Goal: Task Accomplishment & Management: Manage account settings

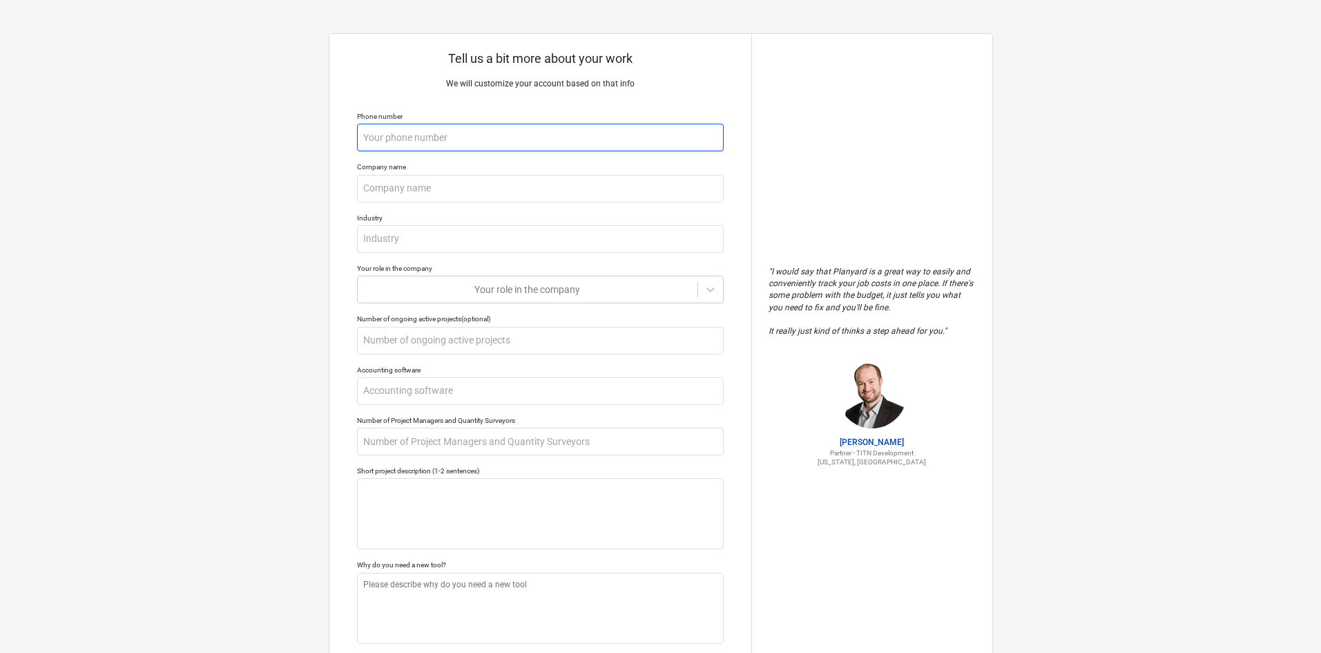
click at [456, 151] on input "text" at bounding box center [540, 138] width 367 height 28
type textarea "x"
type input "9"
type textarea "x"
type input "93"
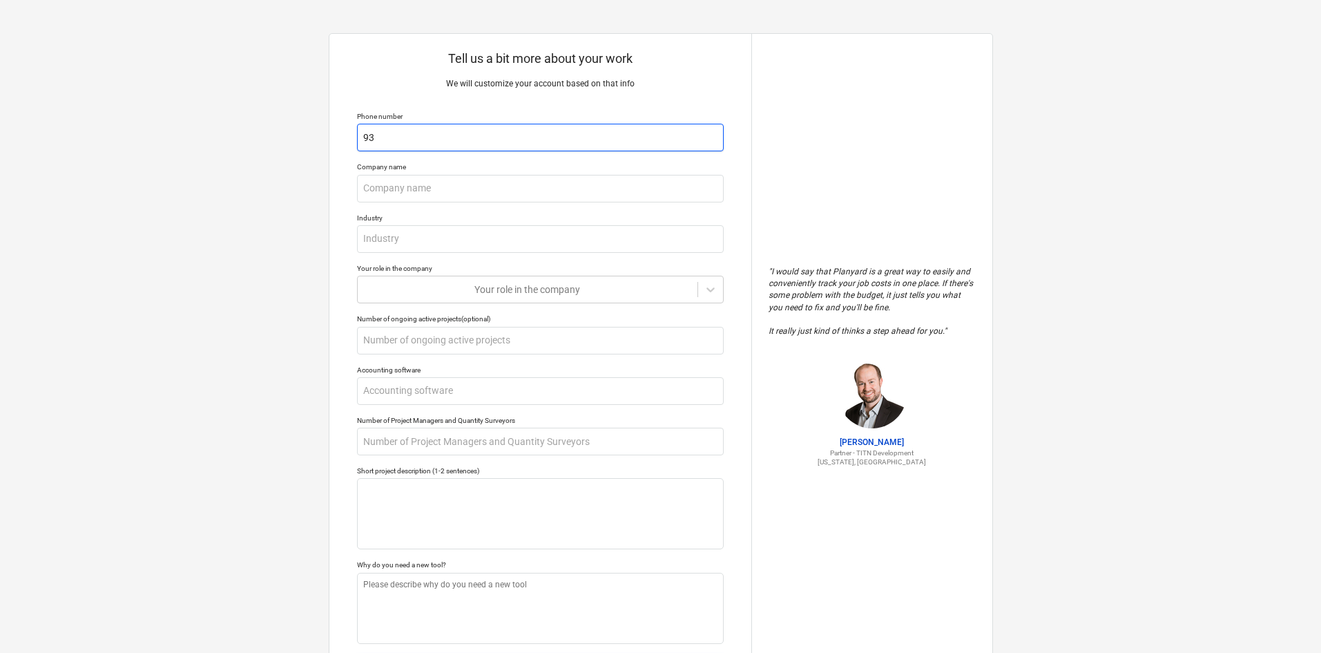
type textarea "x"
type input "937"
type textarea "x"
type input "9379"
type textarea "x"
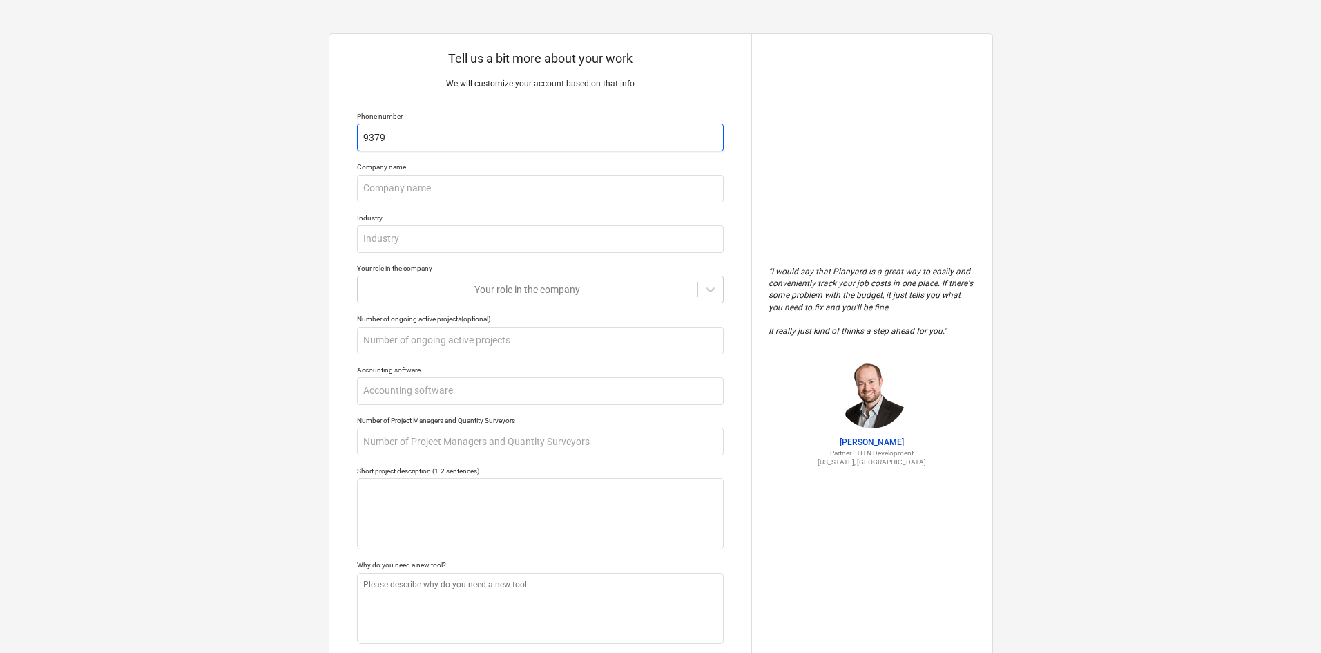
type input "93798"
type textarea "x"
type input "937981"
type textarea "x"
type input "9379819"
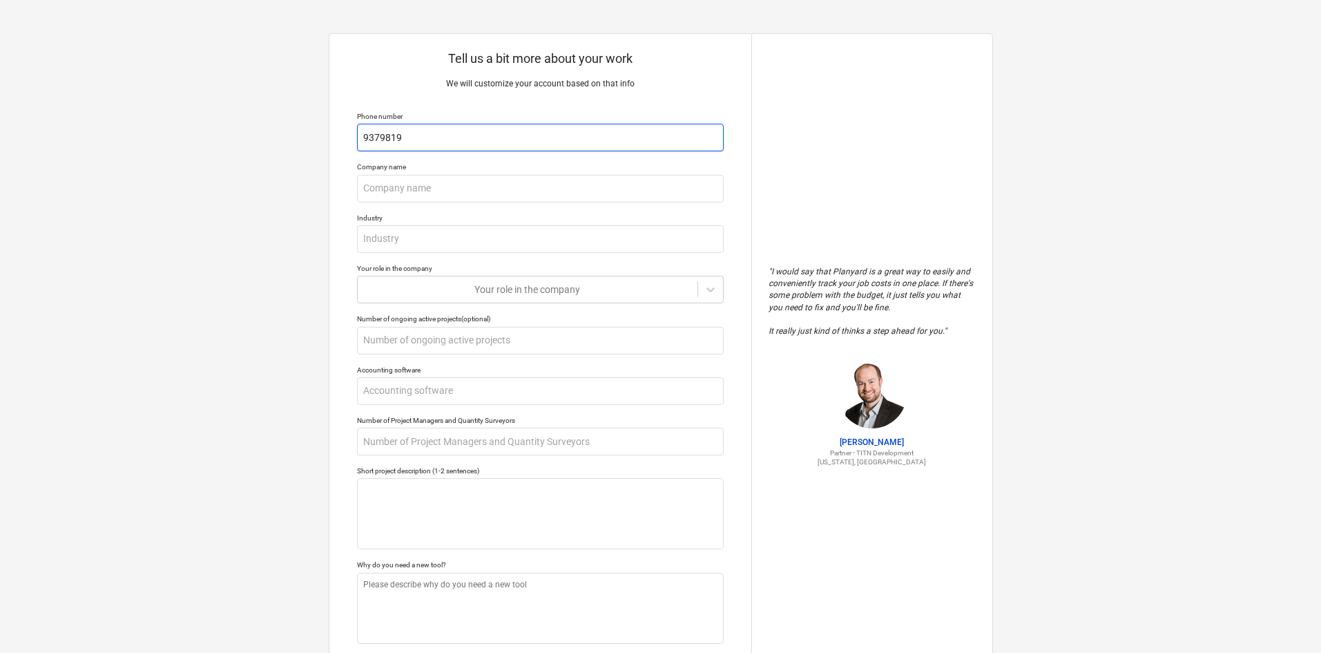
type textarea "x"
type input "93798193"
type textarea "x"
type input "937981939"
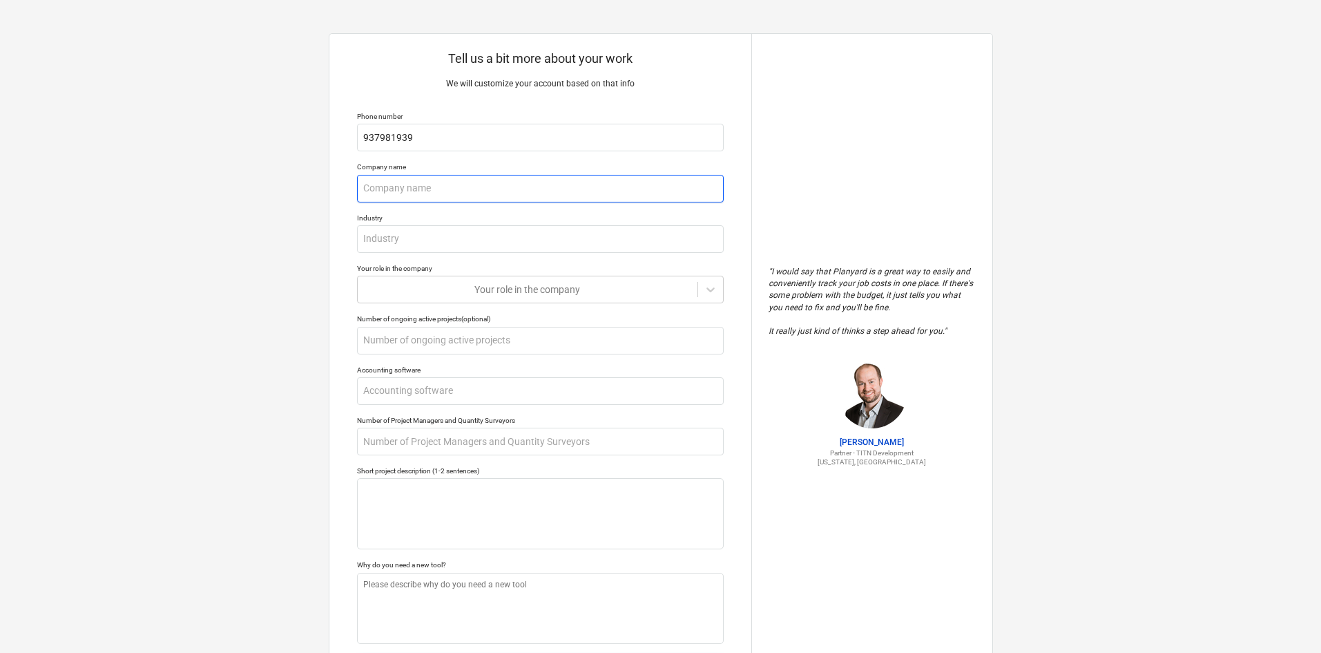
click at [492, 198] on input "text" at bounding box center [540, 189] width 367 height 28
click at [488, 231] on input "text" at bounding box center [540, 239] width 367 height 28
click at [499, 267] on div "Your role in the company" at bounding box center [540, 268] width 367 height 9
click at [508, 289] on div at bounding box center [528, 290] width 326 height 14
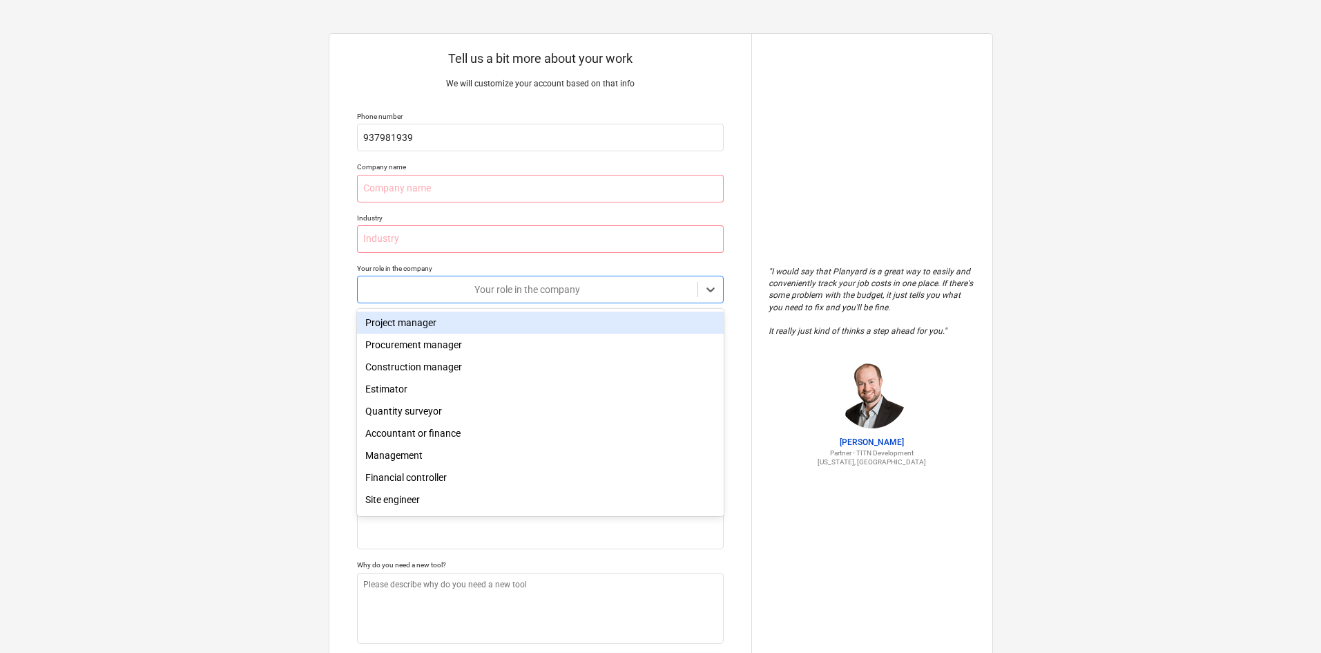
click at [500, 334] on div "Project manager" at bounding box center [540, 323] width 367 height 22
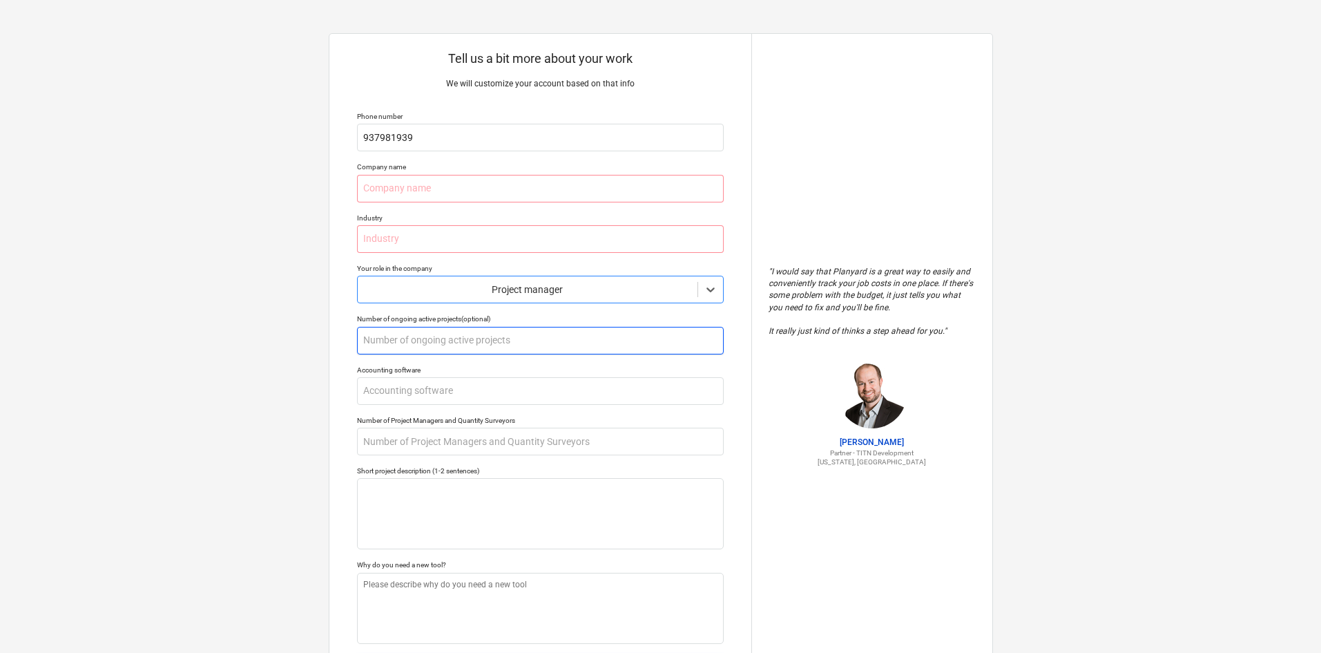
click at [489, 345] on input "text" at bounding box center [540, 341] width 367 height 28
click at [495, 382] on input "text" at bounding box center [540, 391] width 367 height 28
type textarea "x"
type input "C"
type textarea "x"
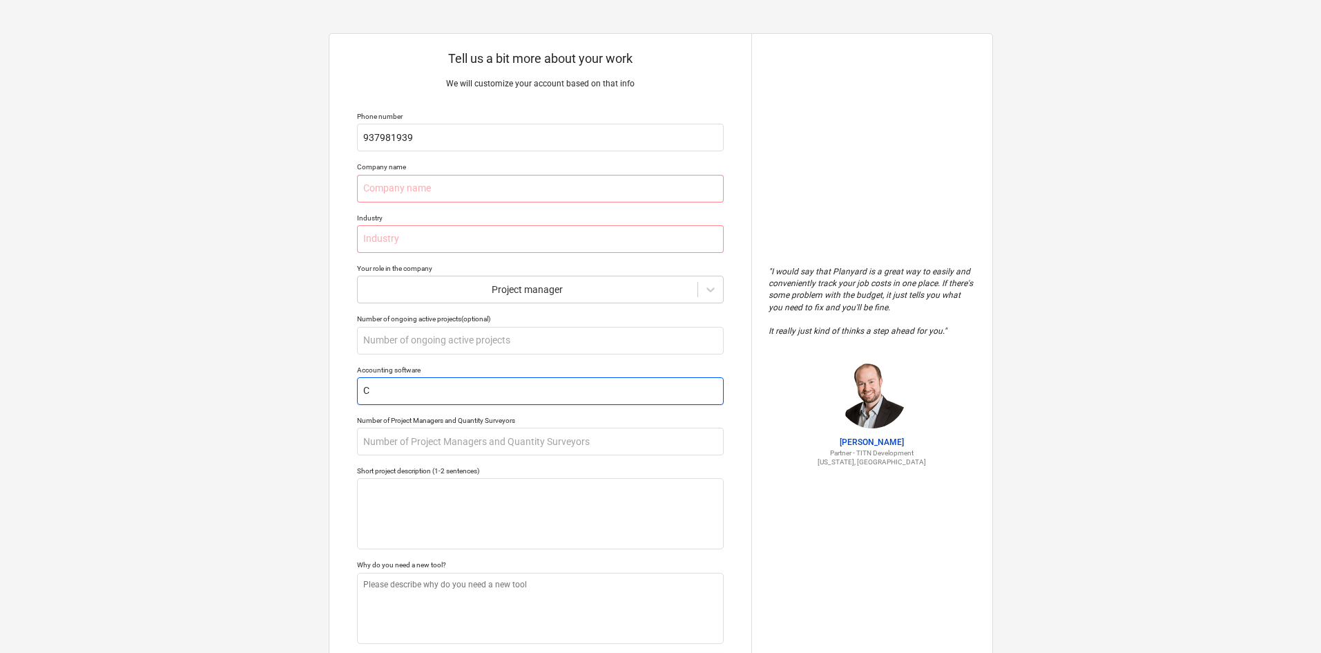
type input "Ce"
type textarea "x"
type input "Ceg"
type textarea "x"
type input "Cegi"
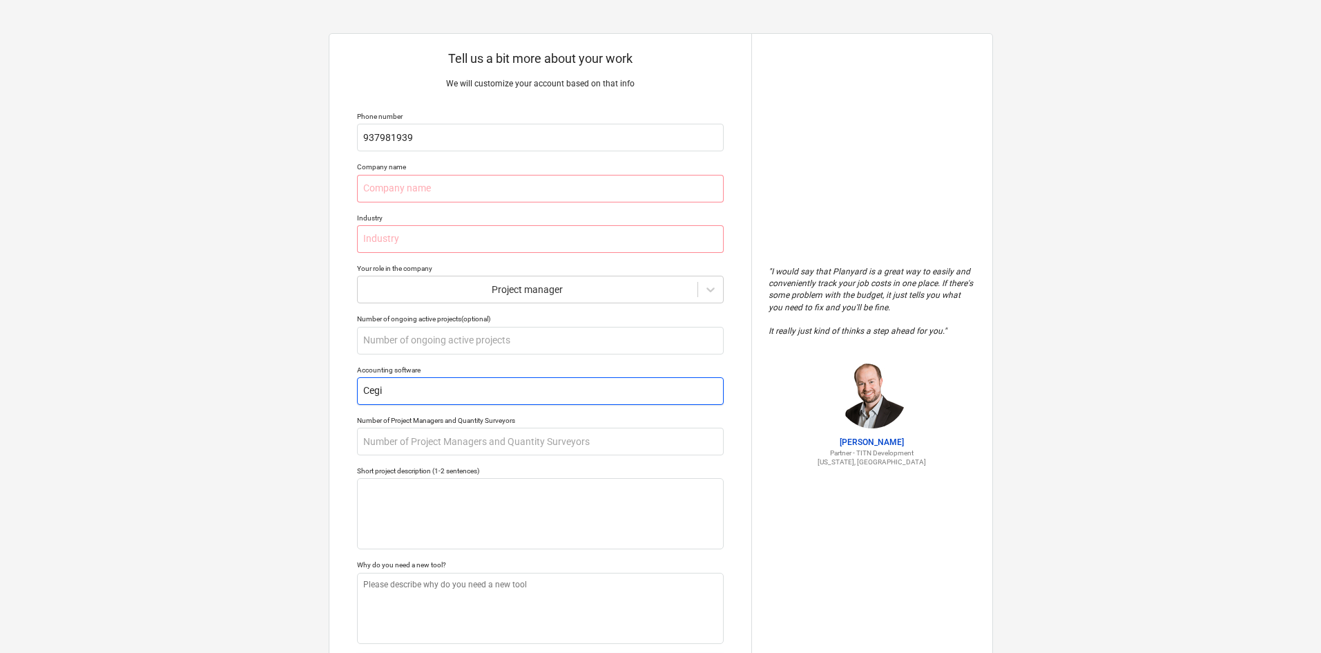
type textarea "x"
type input "Cegid"
type textarea "x"
type input "Cegid"
type textarea "x"
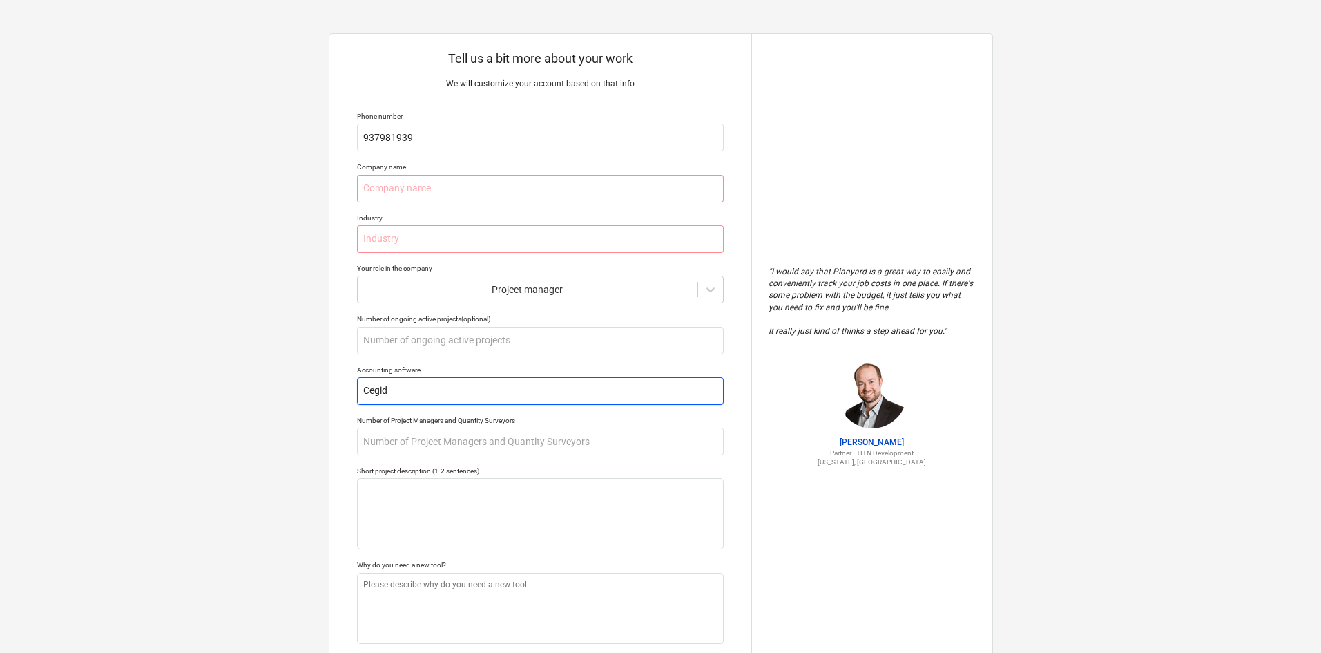
type input "Cegid P"
type textarea "x"
type input "Cegid Pr"
type textarea "x"
type input "Cegid Pri"
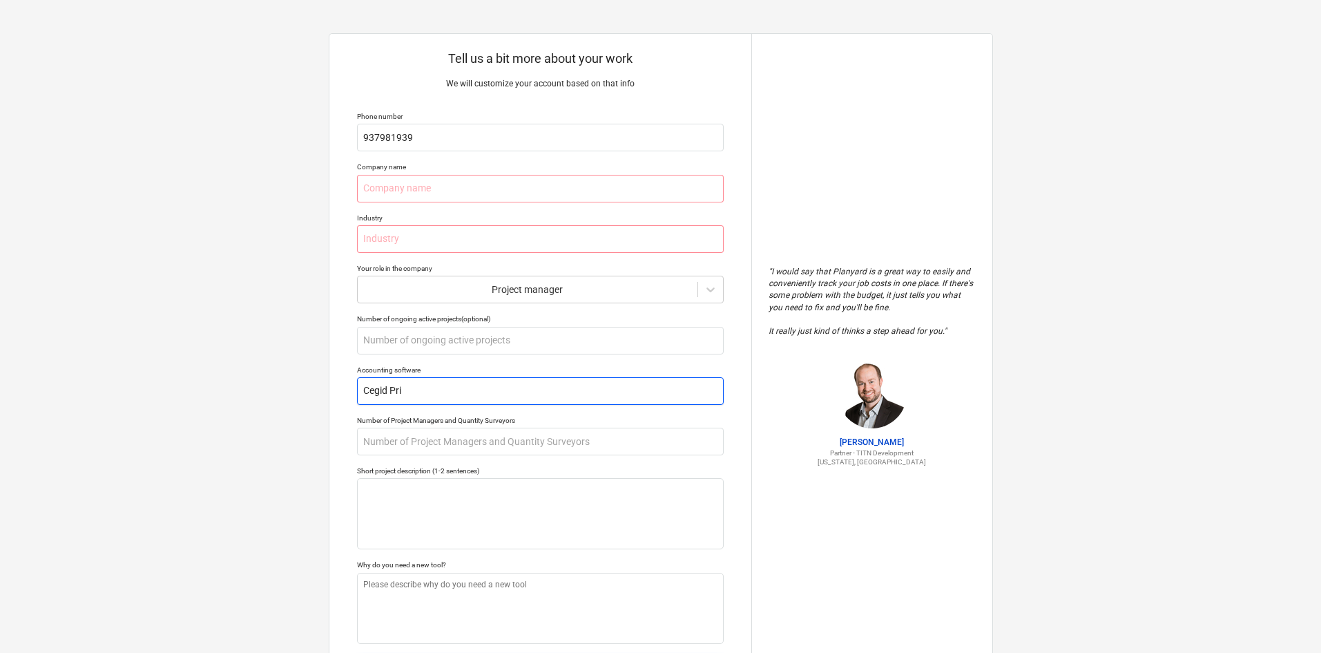
type textarea "x"
type input "Cegid Prim"
type textarea "x"
type input "Cegid Prima"
type textarea "x"
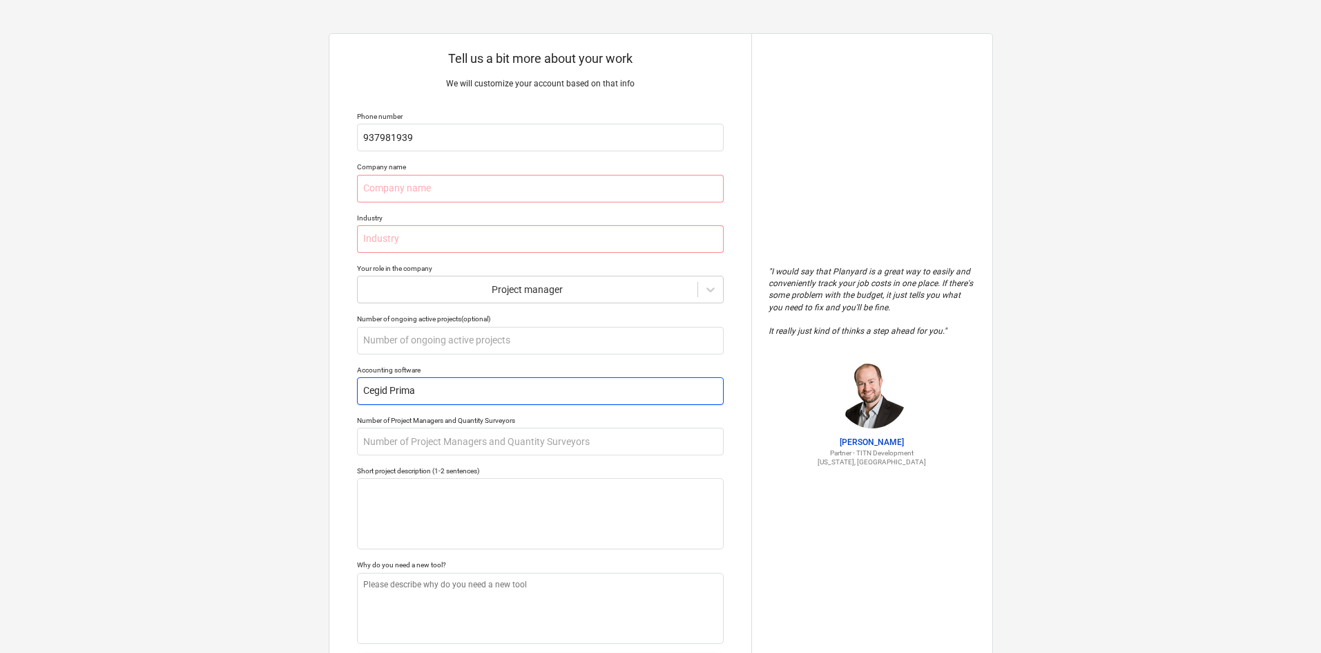
type input "Cegid Primav"
type textarea "x"
type input "Cegid Primavr"
type textarea "x"
type input "Cegid Primavre"
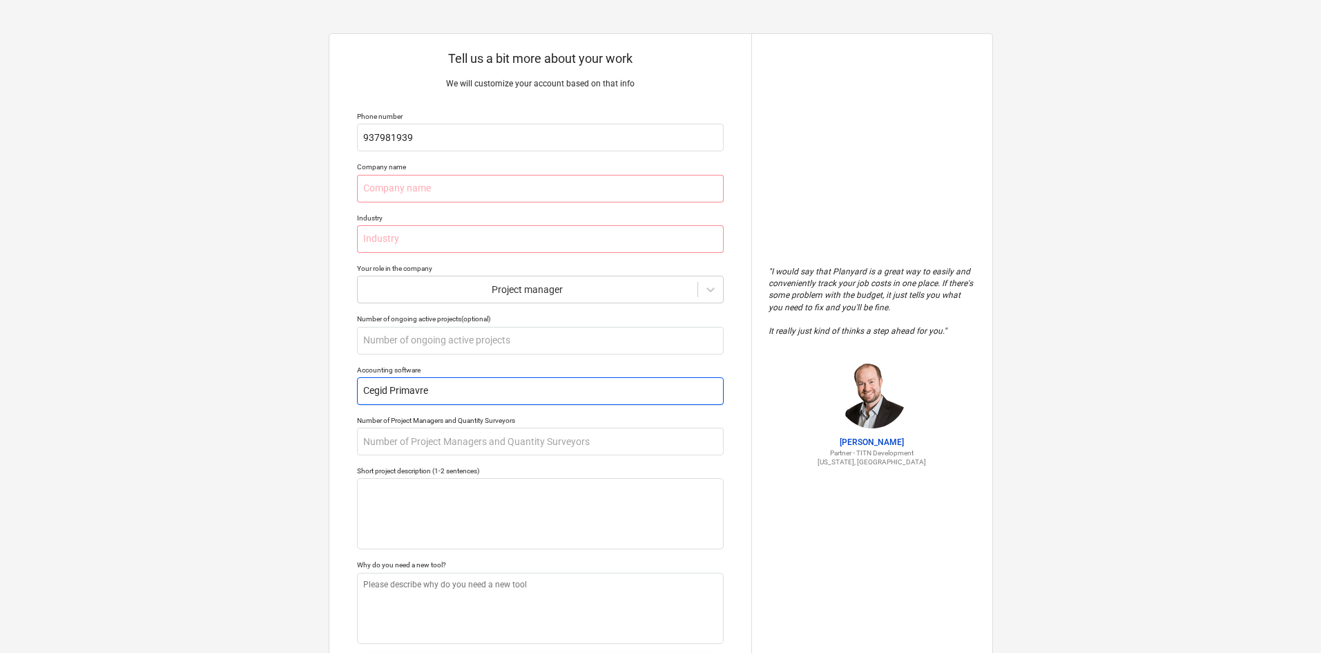
type textarea "x"
type input "Cegid Primavr"
type textarea "x"
type input "Cegid Primav"
type textarea "x"
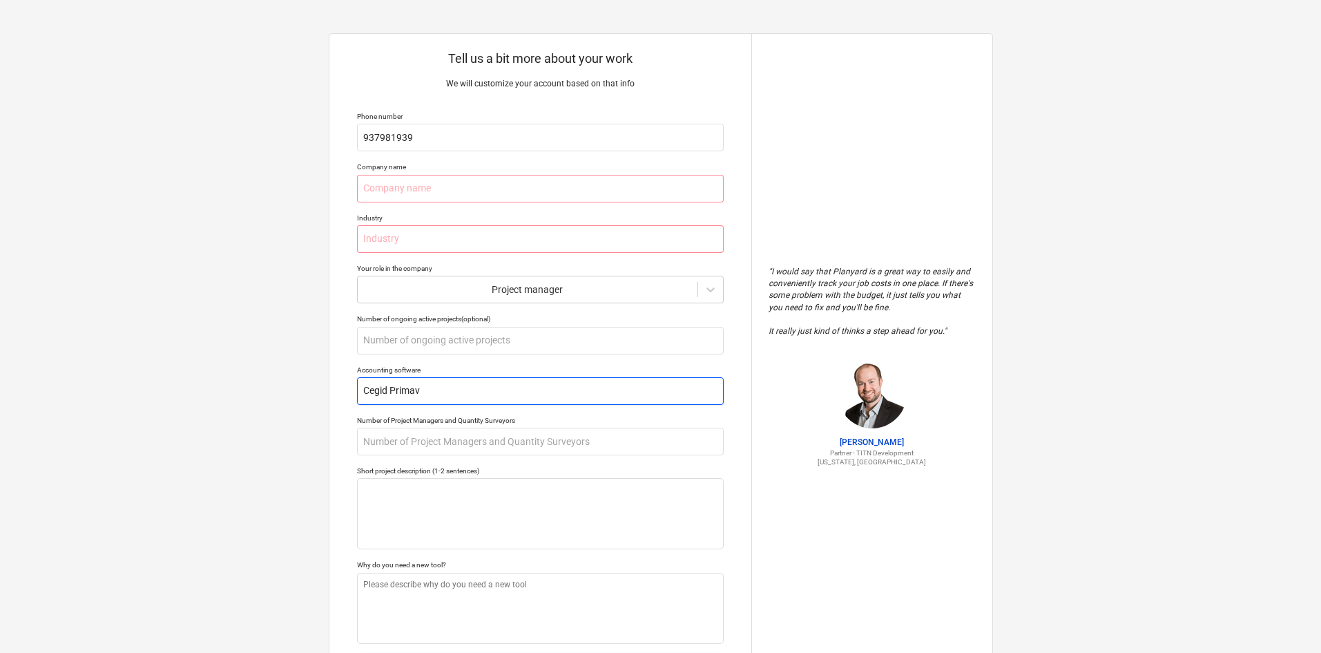
type input "Cegid Primave"
type textarea "x"
type input "Cegid Primaver"
type textarea "x"
type input "Cegid Primavera"
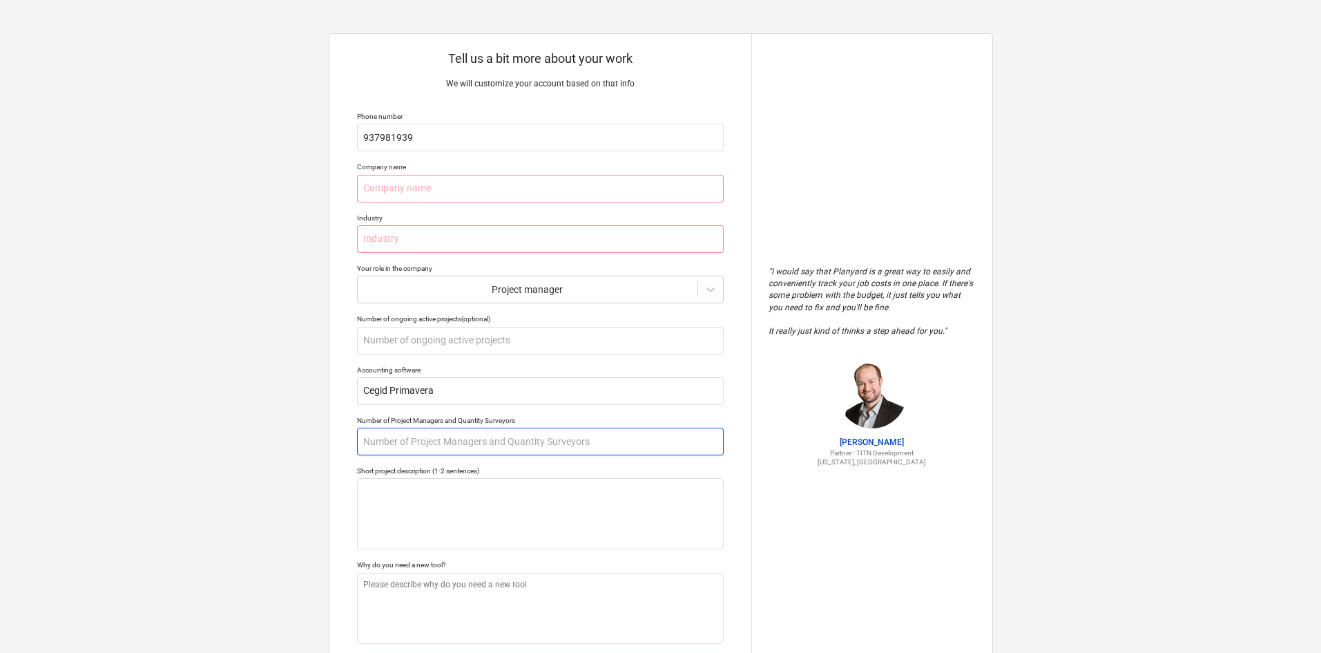
click at [517, 439] on input "text" at bounding box center [540, 442] width 367 height 28
type textarea "x"
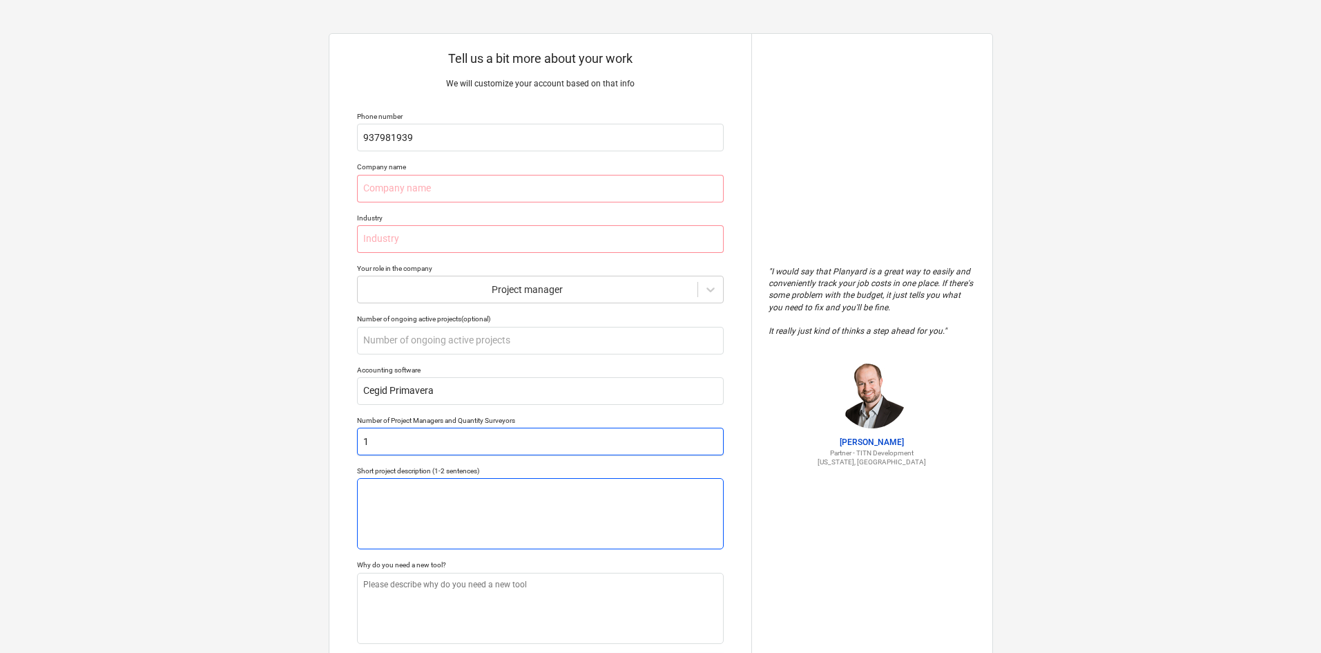
type input "1"
click at [517, 508] on textarea at bounding box center [540, 513] width 367 height 71
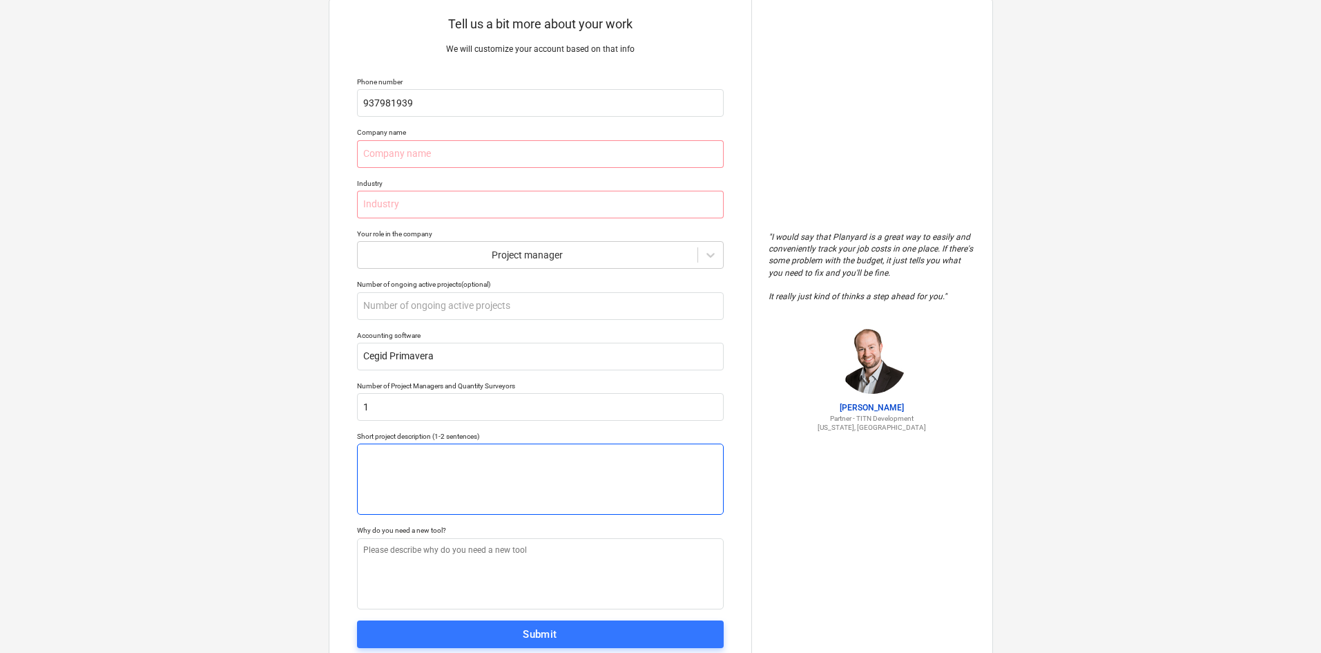
scroll to position [11, 0]
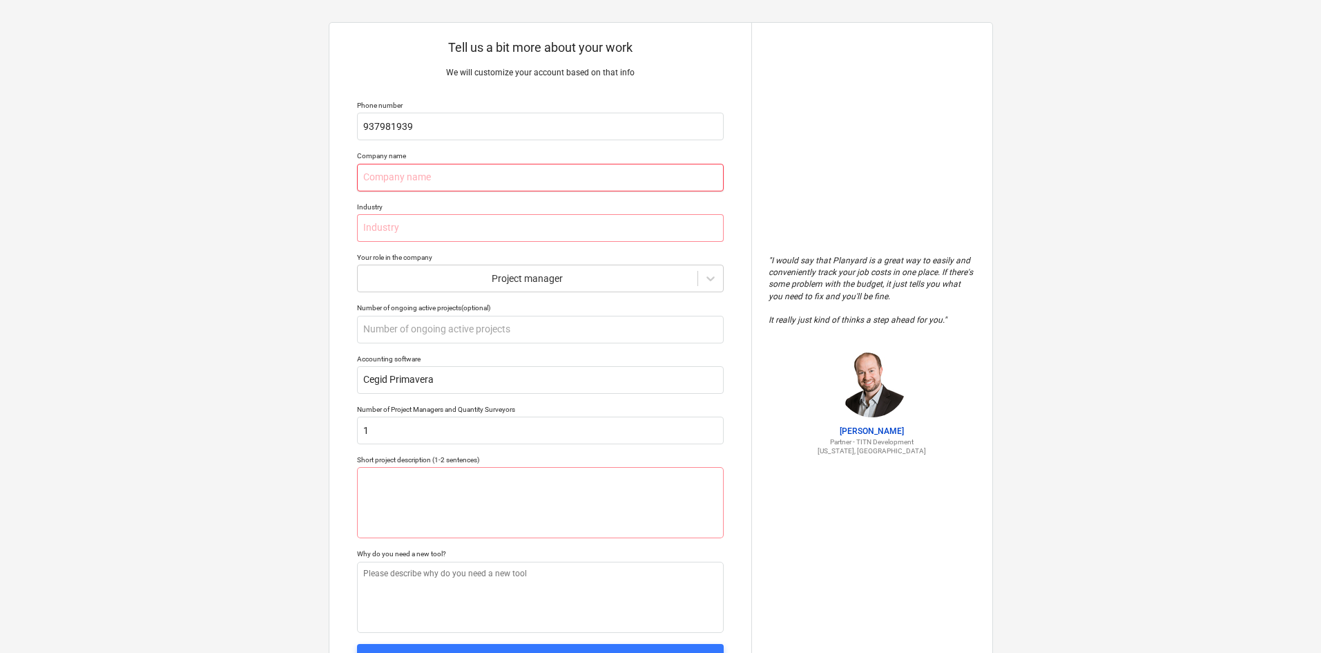
click at [531, 189] on input "text" at bounding box center [540, 178] width 367 height 28
type textarea "x"
type input "V"
type textarea "x"
type input "Vi"
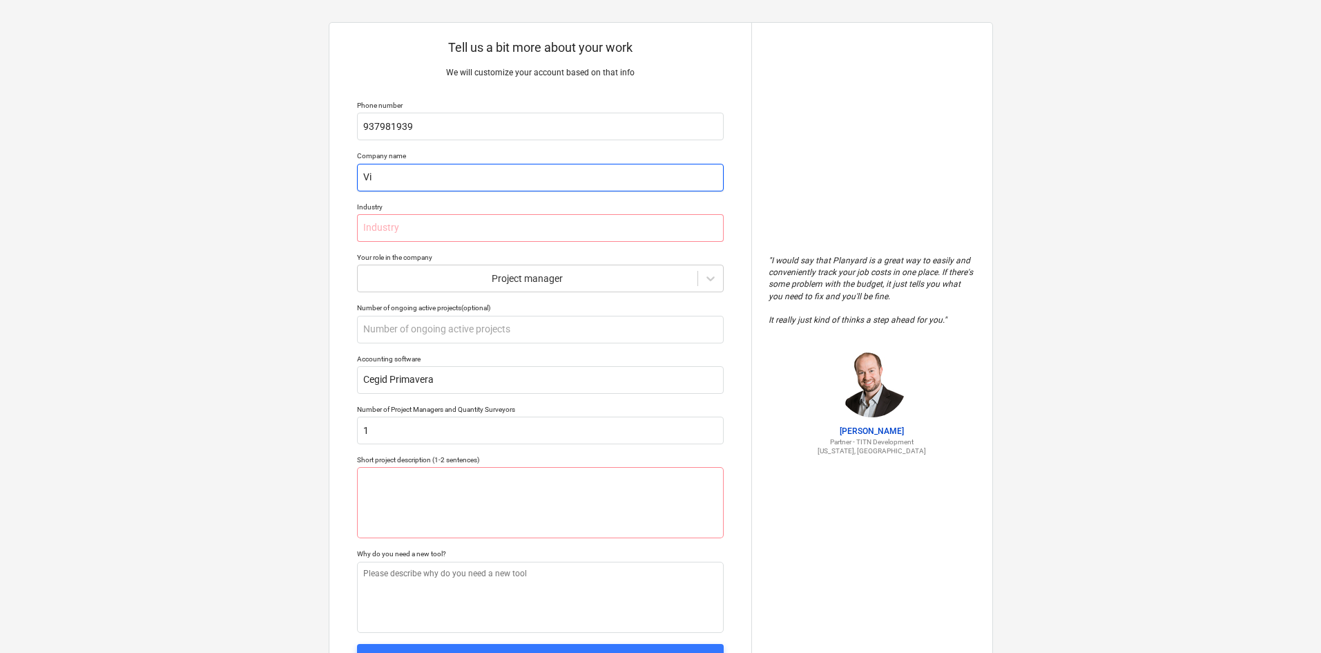
type textarea "x"
type input "Vit"
type textarea "x"
type input "Vito"
type textarea "x"
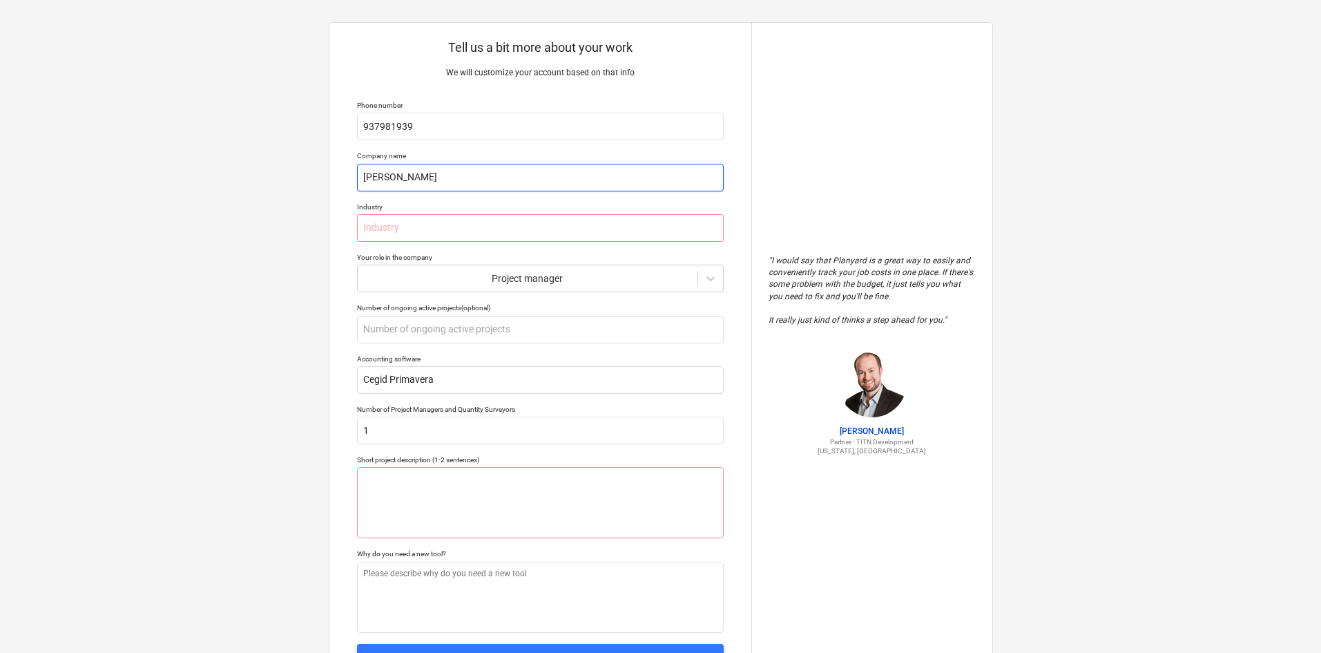
type input "Vitor"
type textarea "x"
type input "Vito"
type textarea "x"
type input "Vitor"
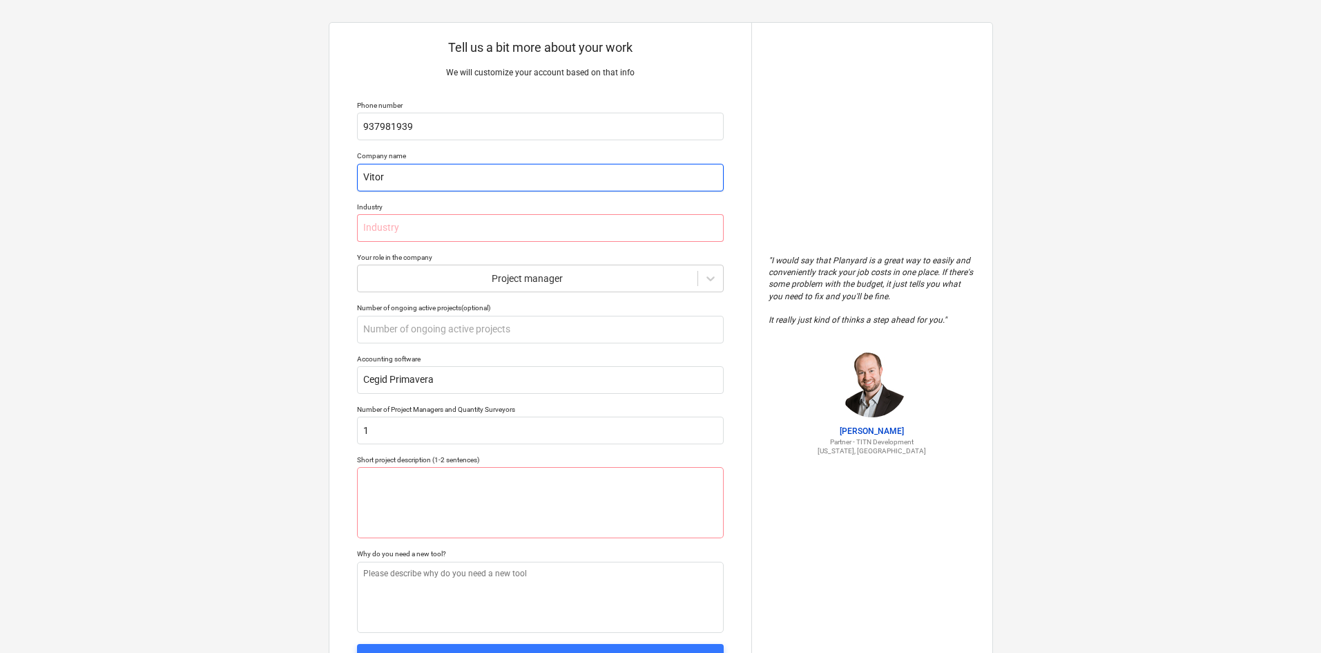
type textarea "x"
type input "VitorA"
type textarea "x"
type input "VitorAl"
type textarea "x"
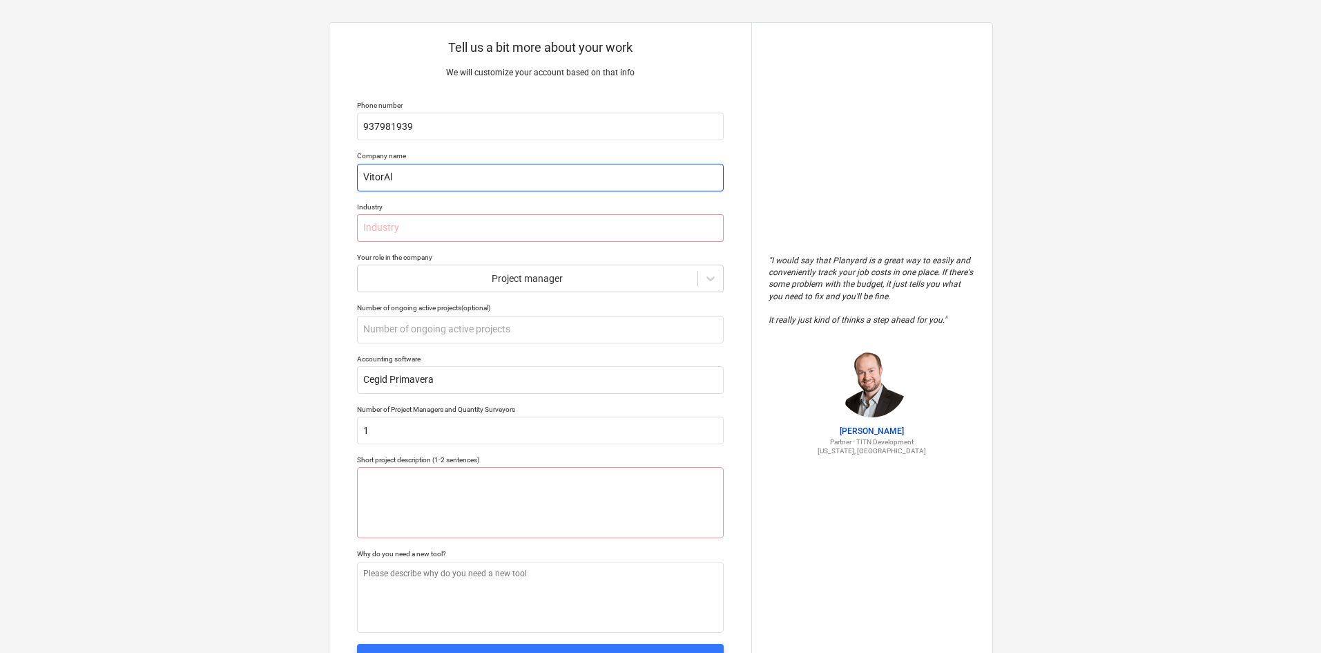
type input "VitorAlv"
type textarea "x"
type input "VitorAlve"
type textarea "x"
type input "VitorAlves"
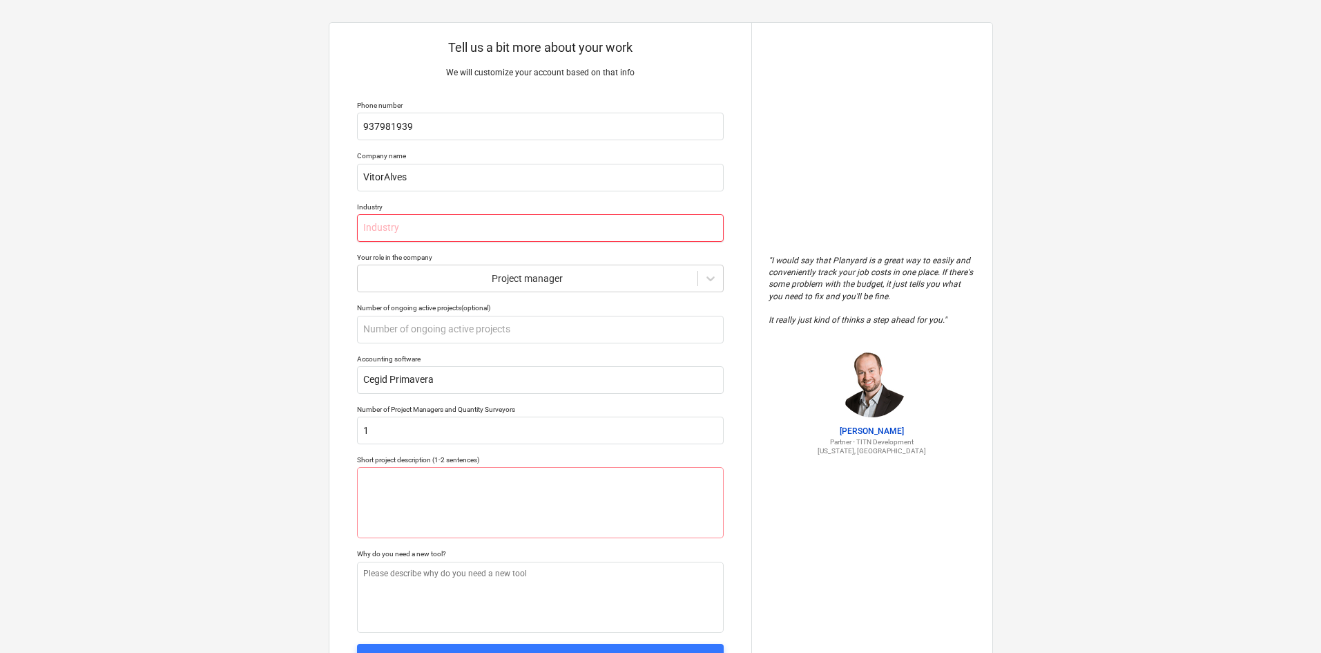
click at [494, 213] on div "Industry" at bounding box center [540, 221] width 367 height 39
click at [493, 218] on input "text" at bounding box center [540, 228] width 367 height 28
type textarea "x"
type input "c"
type textarea "x"
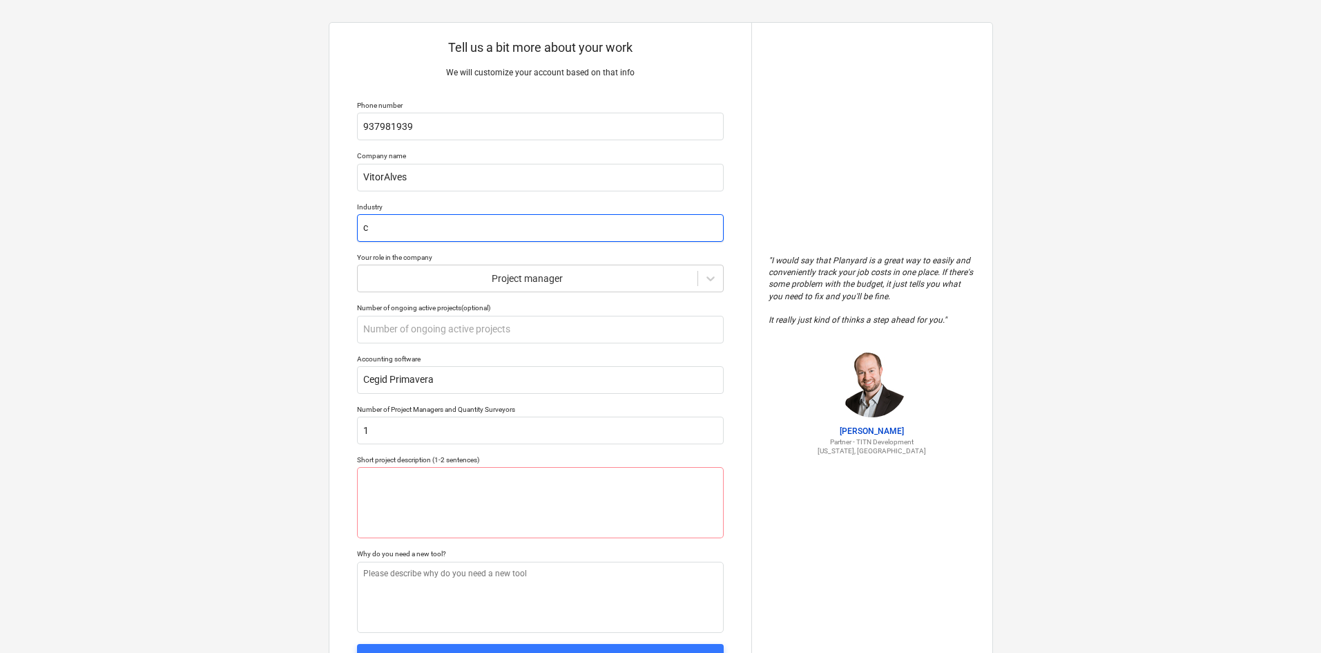
type input "co"
type textarea "x"
type input "con"
type textarea "x"
type input "cons"
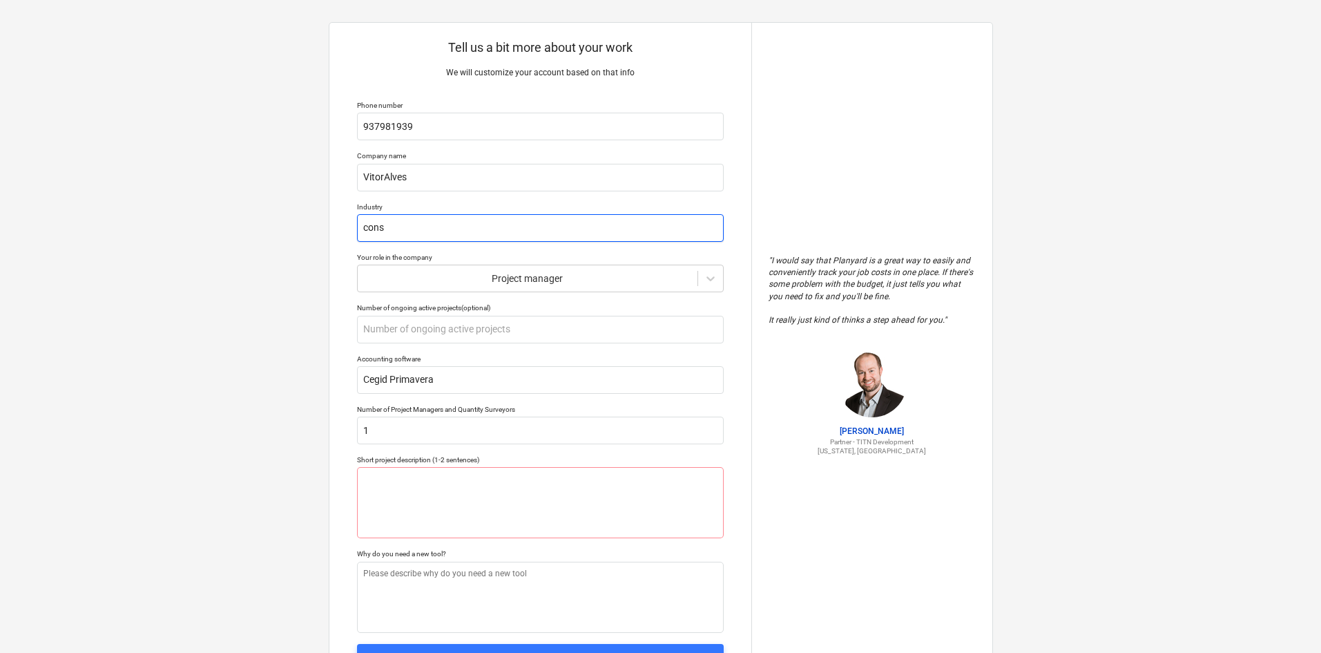
type textarea "x"
type input "const"
type textarea "x"
type input "constr"
type textarea "x"
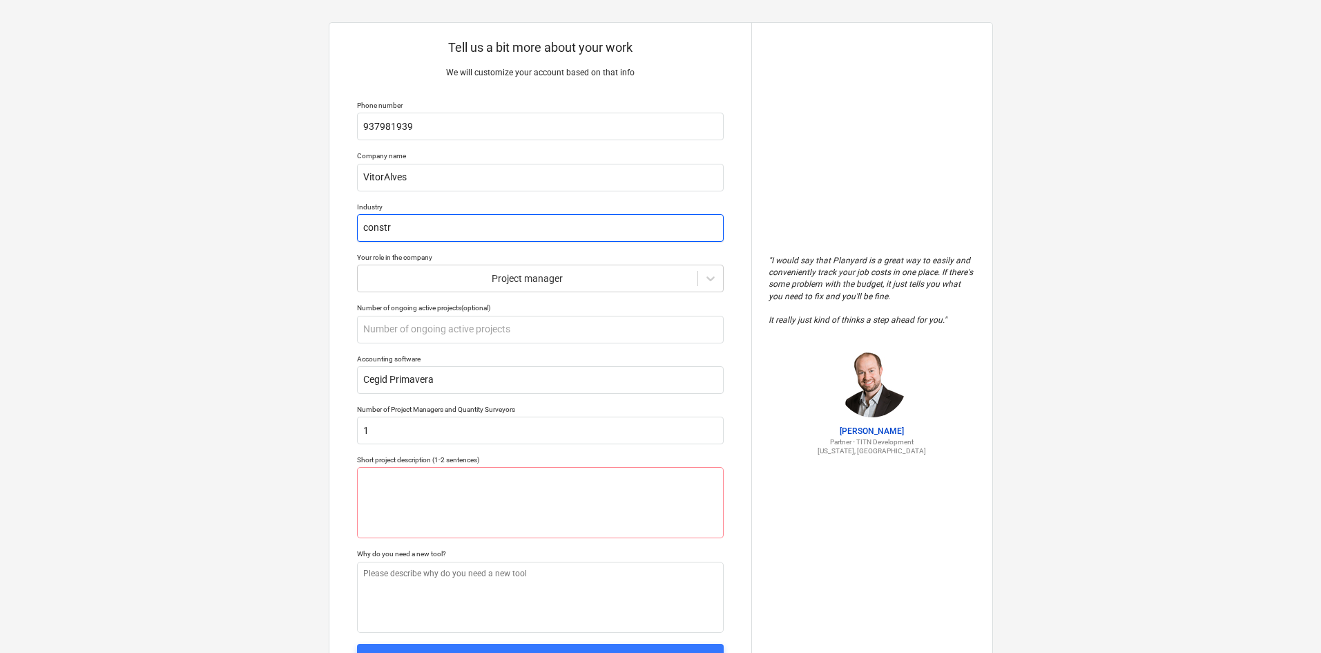
type input "constru"
type textarea "x"
type input "construç"
type textarea "x"
type input "construçã"
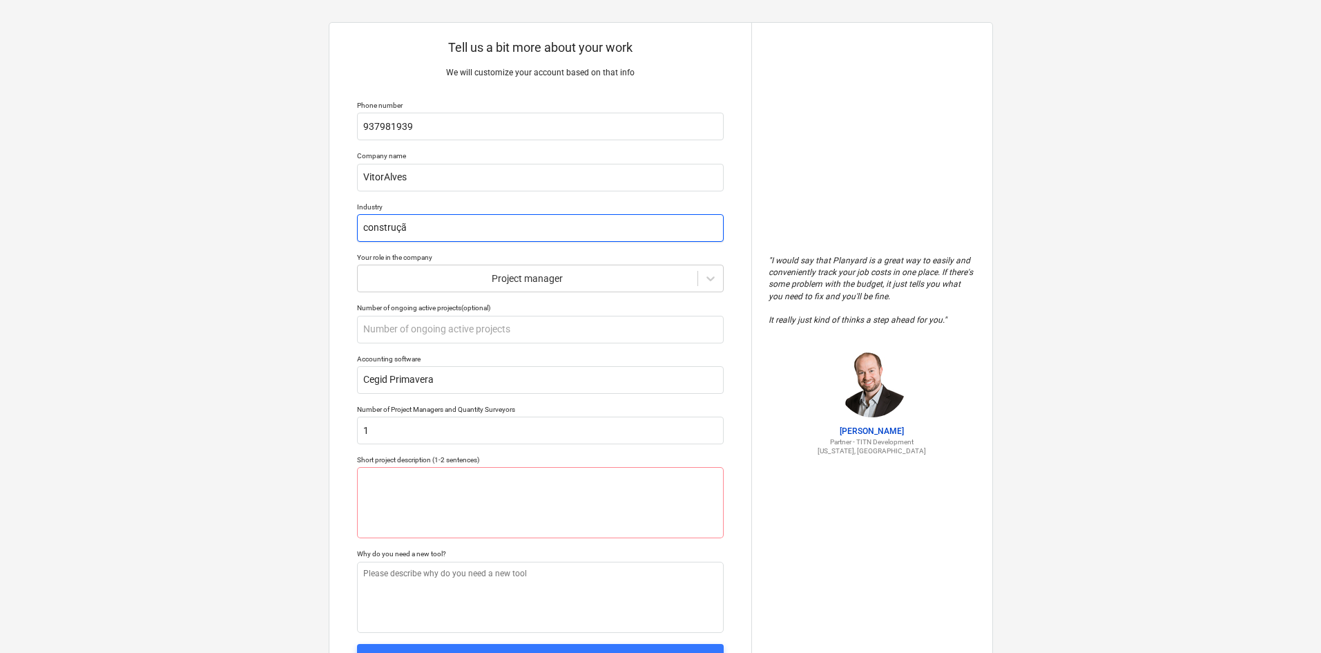
type textarea "x"
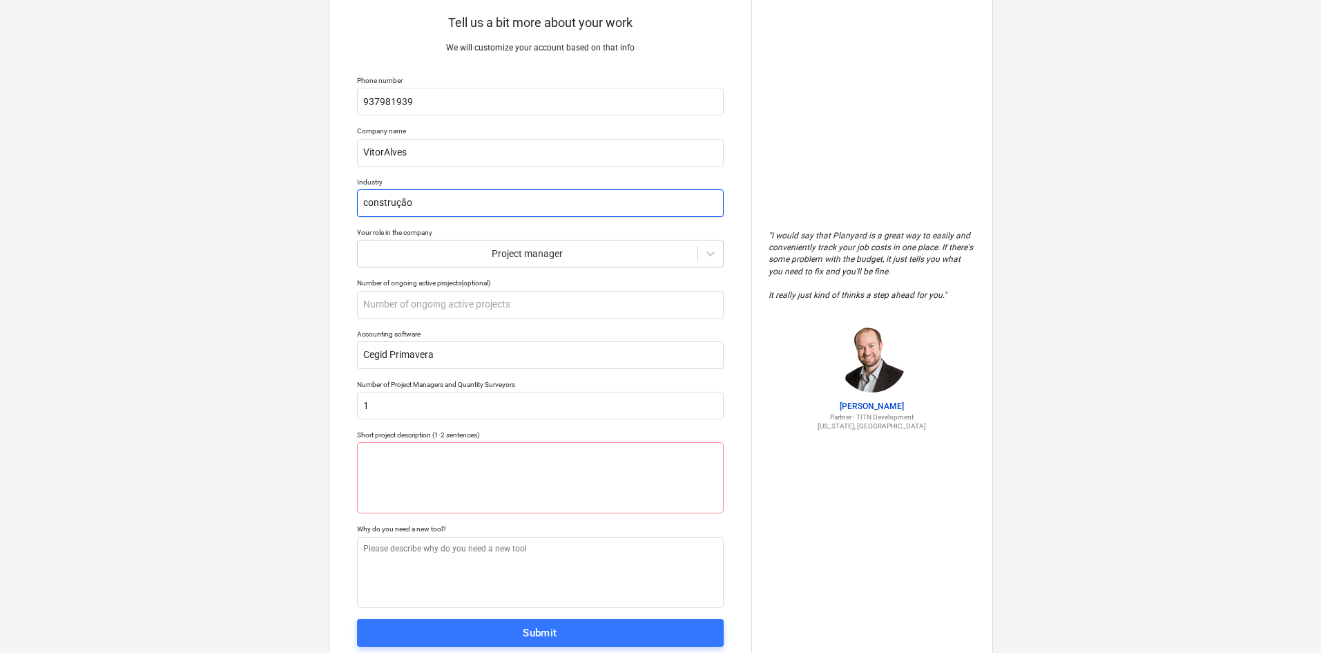
scroll to position [80, 0]
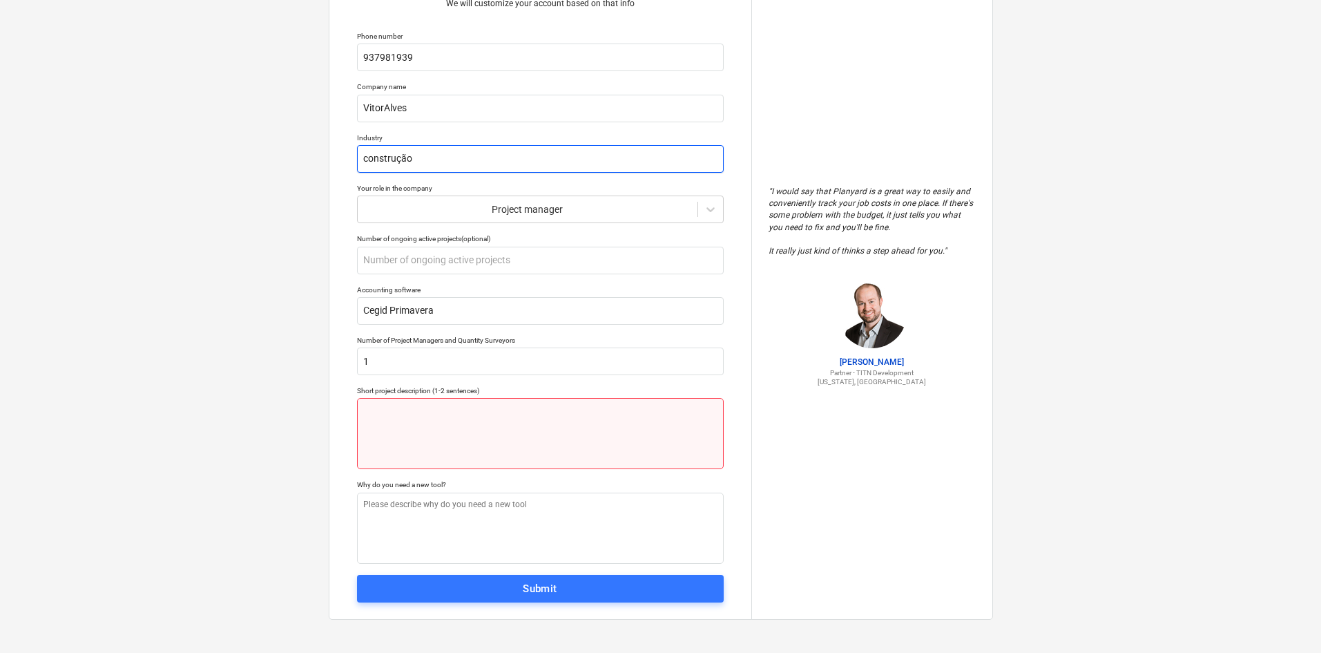
type input "construção"
click at [541, 437] on textarea at bounding box center [540, 433] width 367 height 71
type textarea "x"
type textarea "."
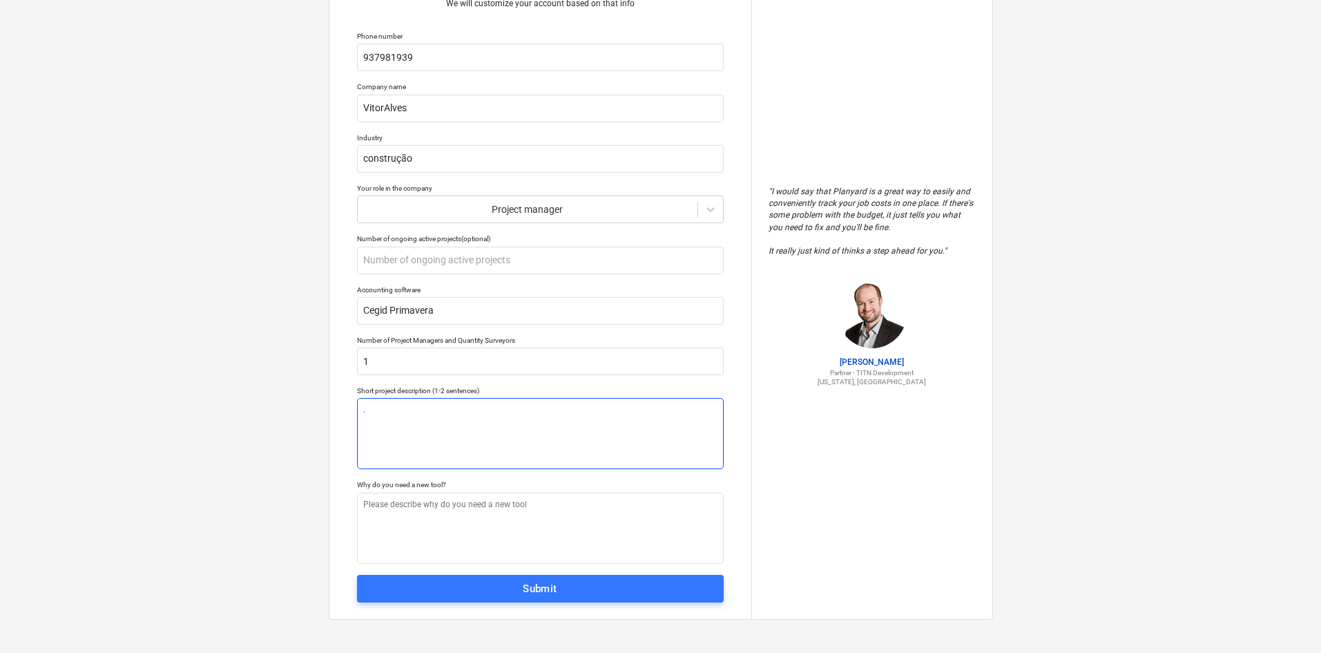
type textarea "x"
type textarea ".."
type textarea "x"
type textarea "..."
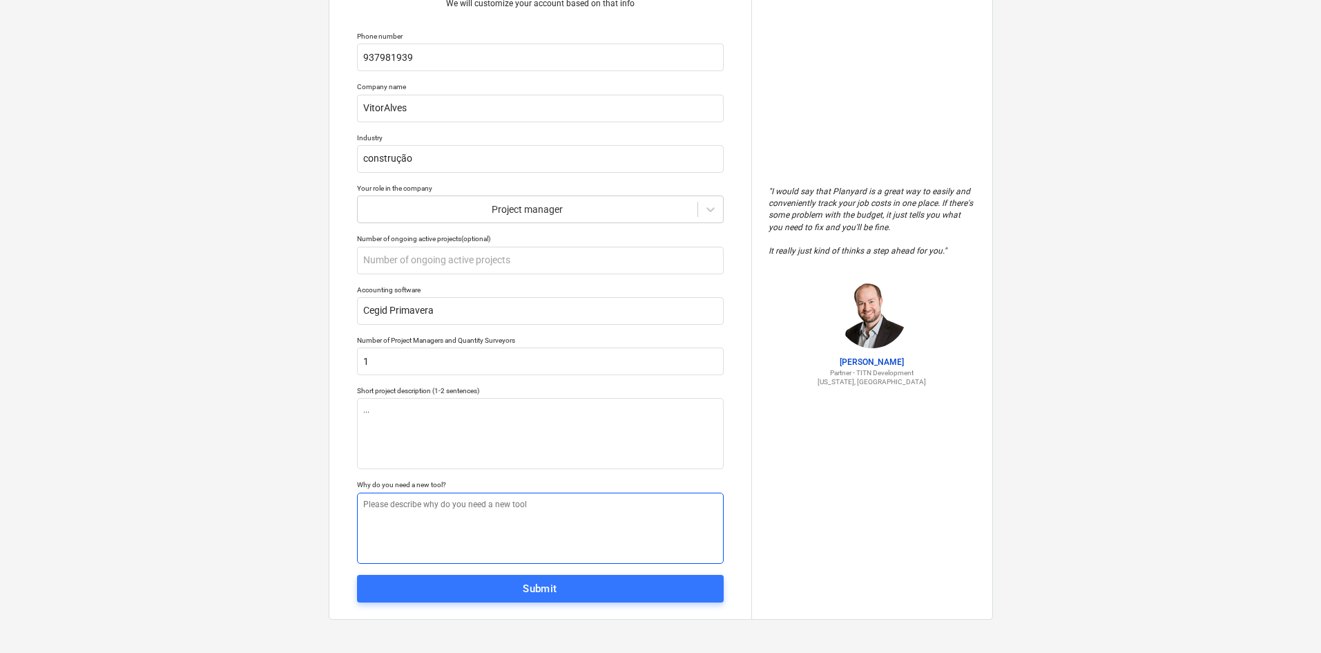
click at [525, 539] on textarea at bounding box center [540, 527] width 367 height 71
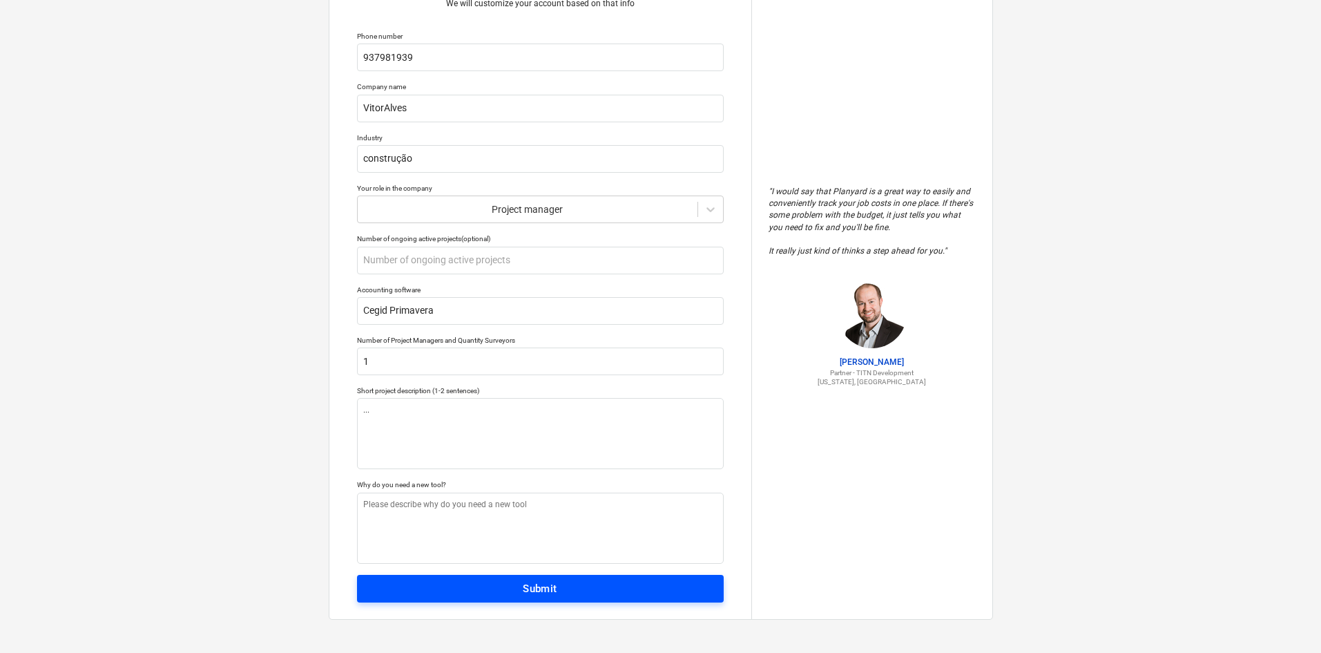
click at [530, 593] on div "Submit" at bounding box center [540, 589] width 35 height 18
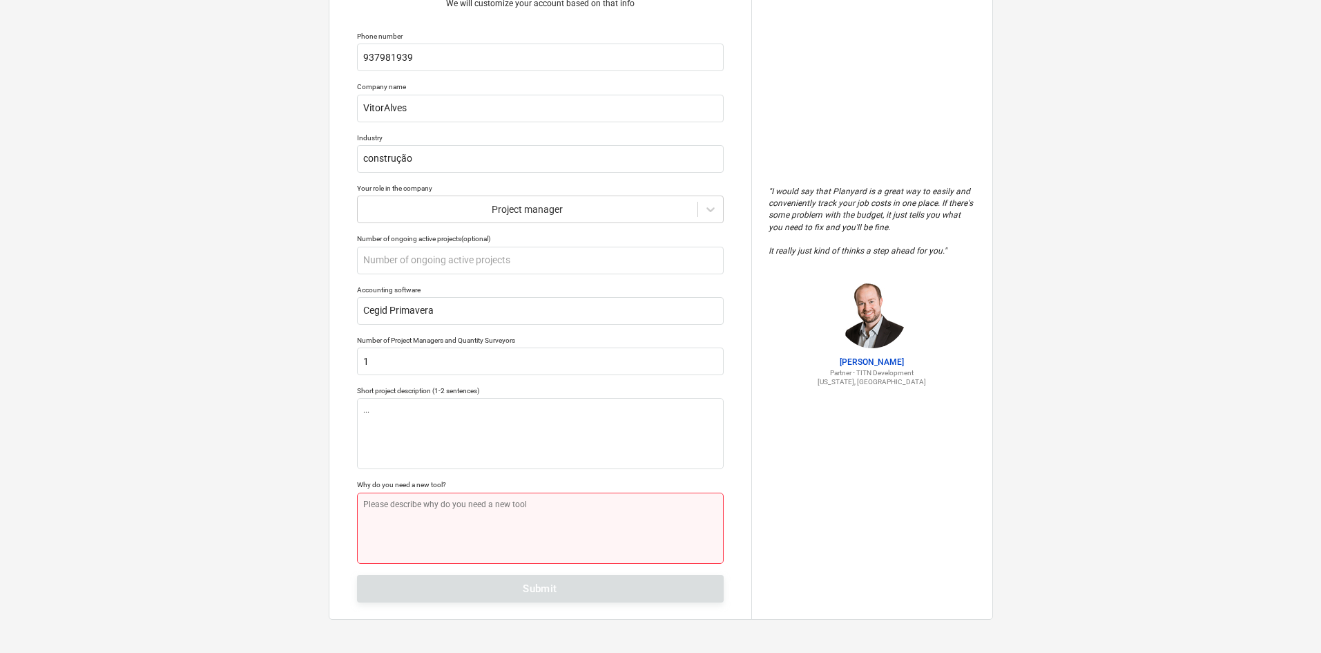
click at [541, 529] on textarea at bounding box center [540, 527] width 367 height 71
click at [569, 541] on textarea at bounding box center [540, 527] width 367 height 71
click at [571, 524] on textarea at bounding box center [540, 527] width 367 height 71
type textarea "x"
type textarea "T"
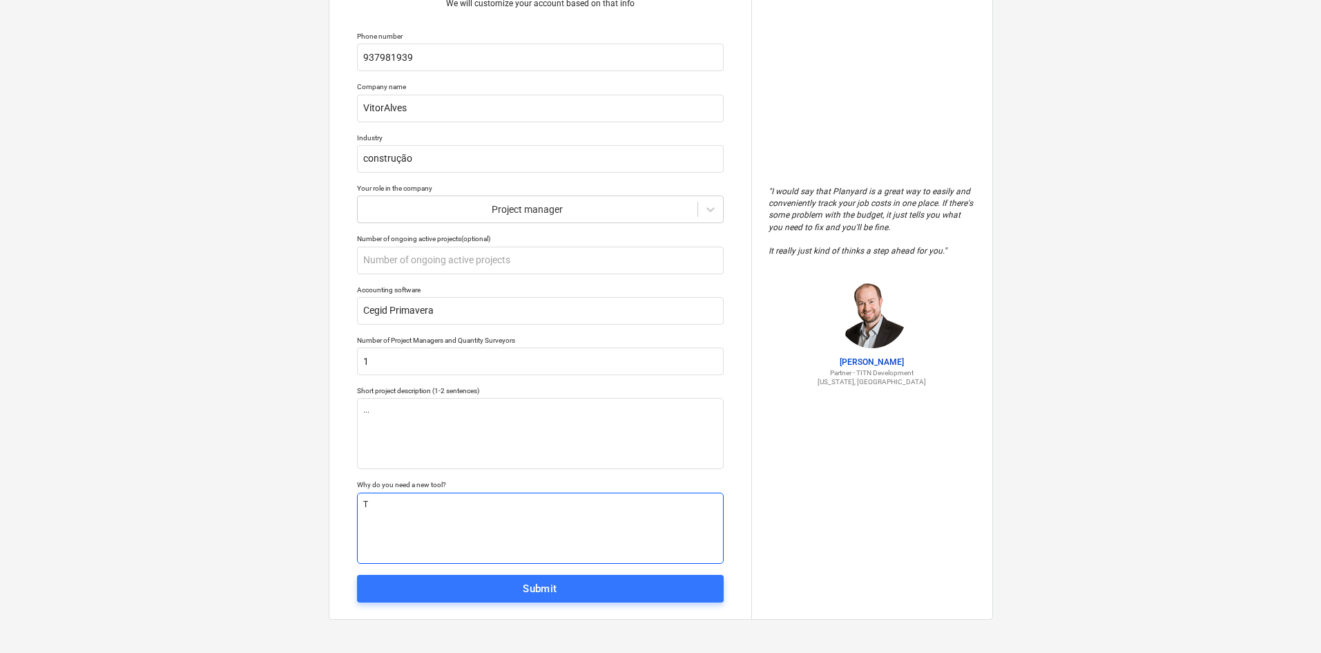
type textarea "x"
type textarea "To"
type textarea "x"
type textarea "To"
type textarea "x"
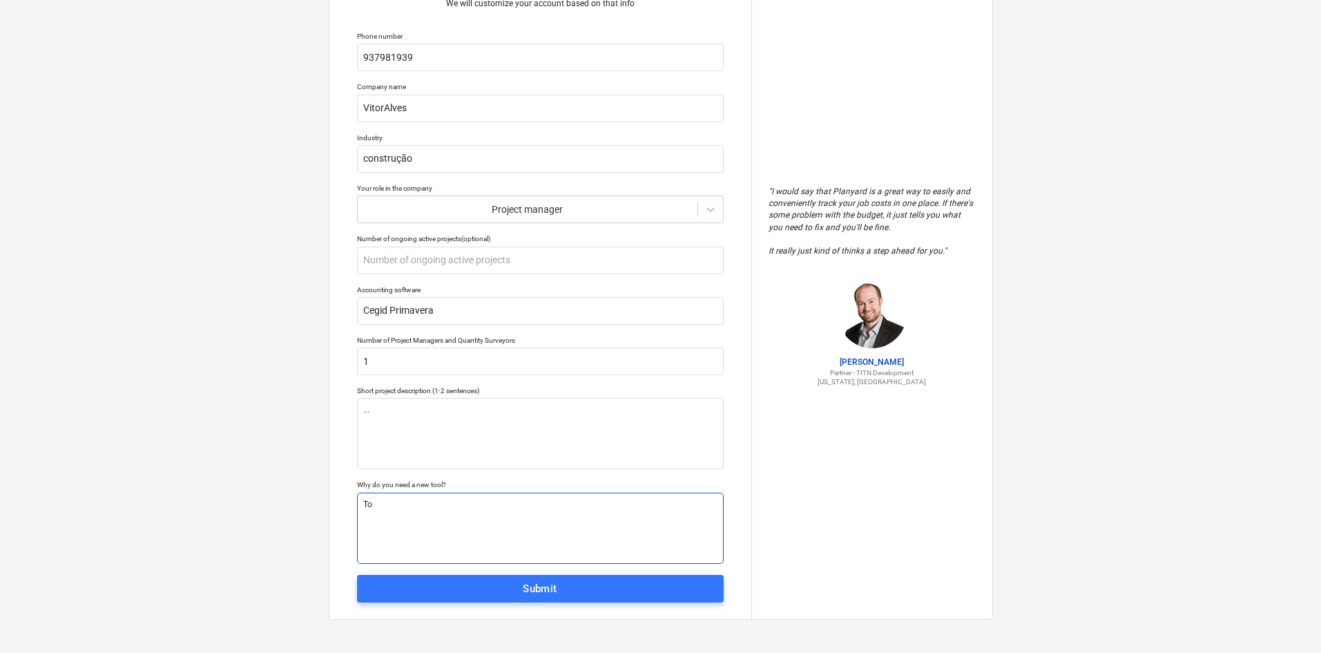
type textarea "To i"
type textarea "x"
type textarea "To im"
type textarea "x"
type textarea "To imp"
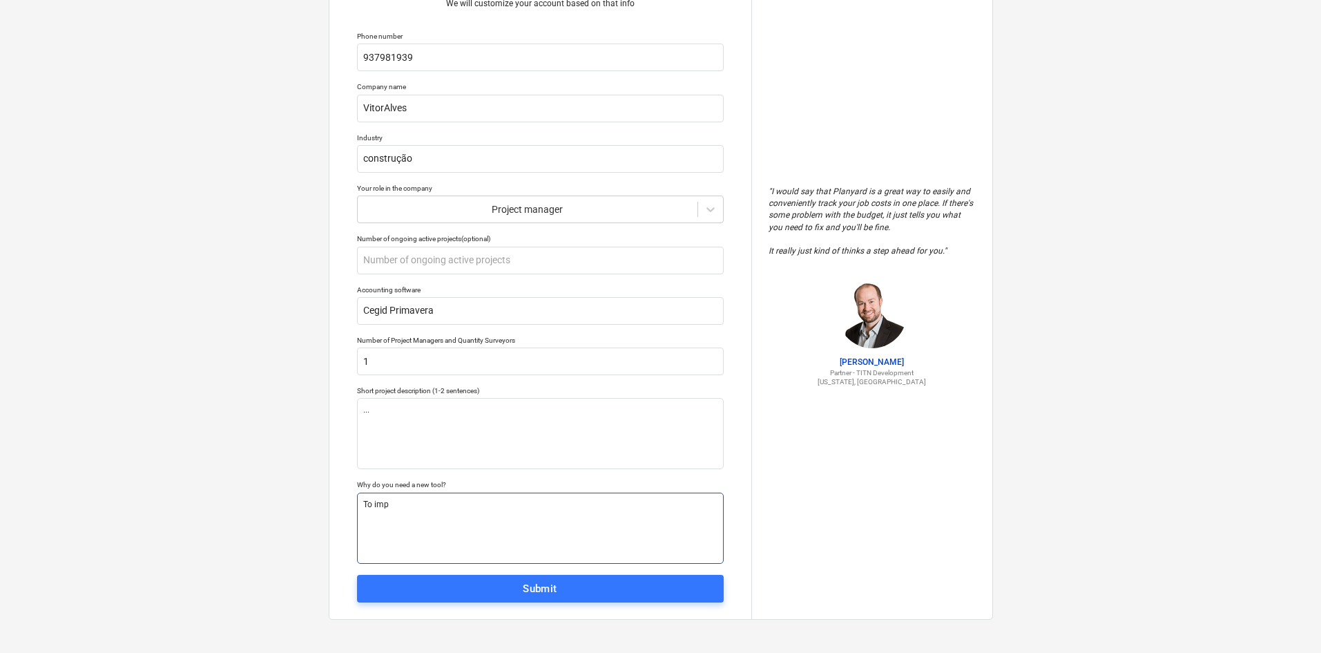
type textarea "x"
type textarea "To impr"
type textarea "x"
type textarea "To impro"
type textarea "x"
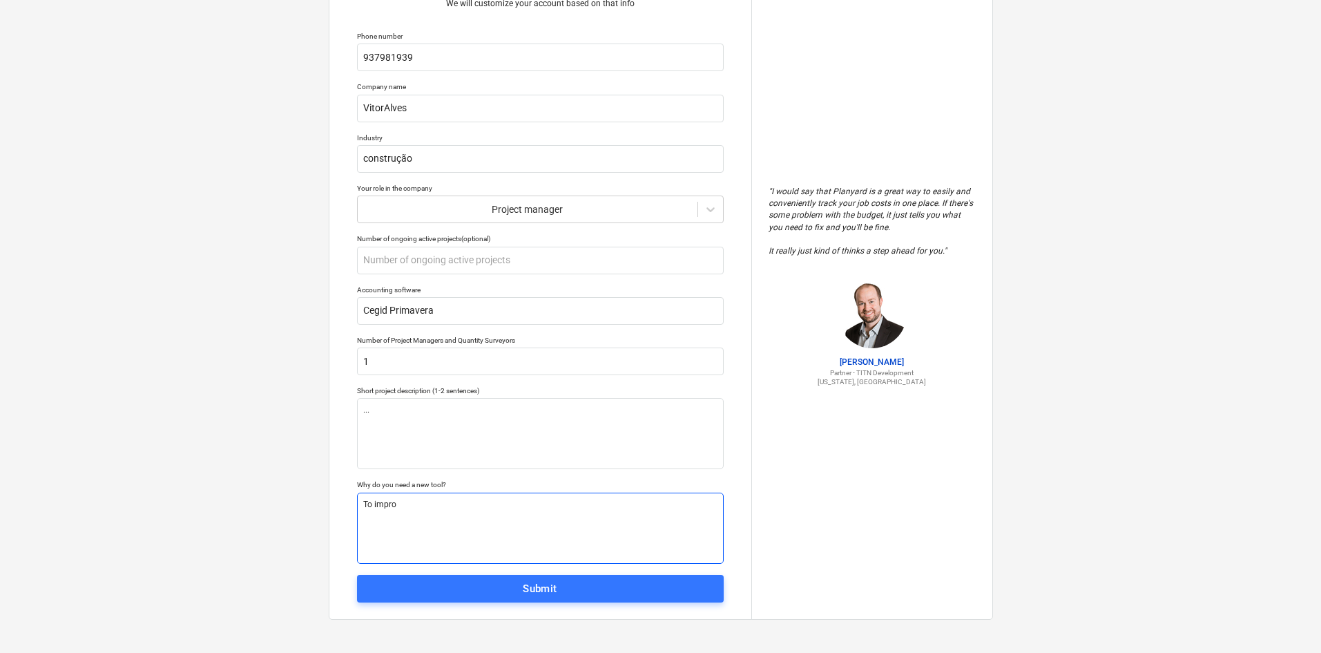
type textarea "To improv"
type textarea "x"
type textarea "To improve"
type textarea "x"
type textarea "To improve"
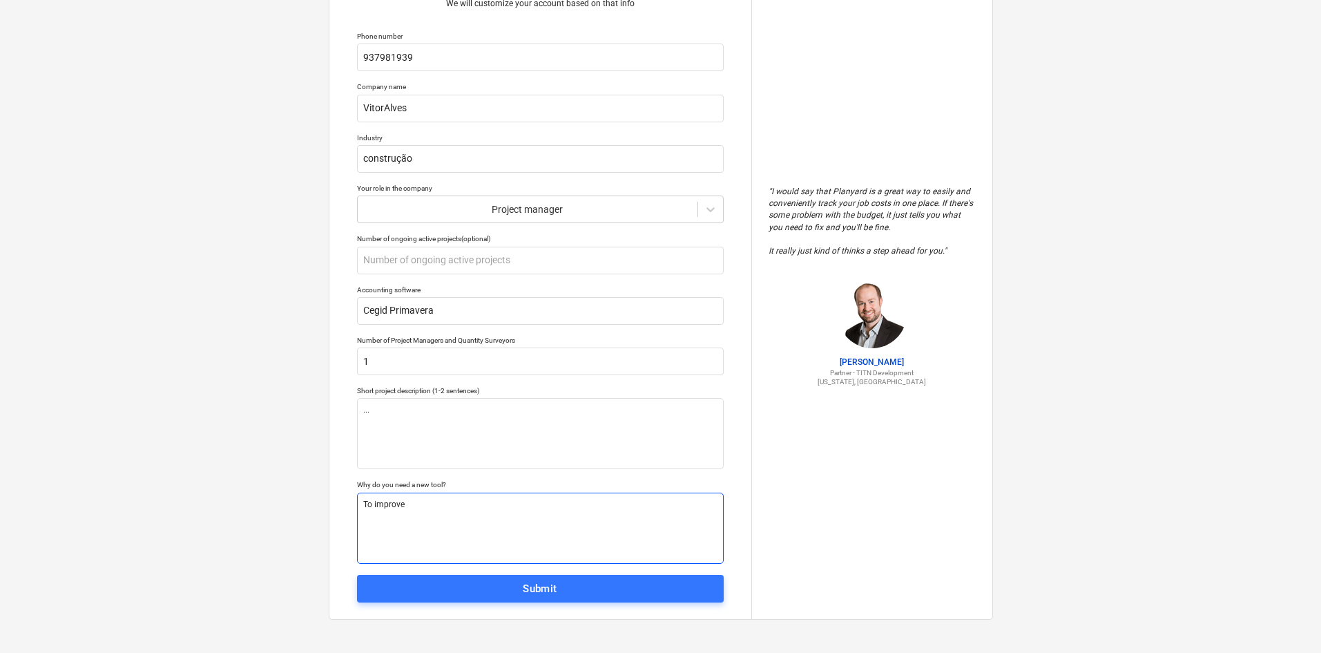
type textarea "x"
type textarea "To improve m"
type textarea "x"
type textarea "To improve my"
type textarea "x"
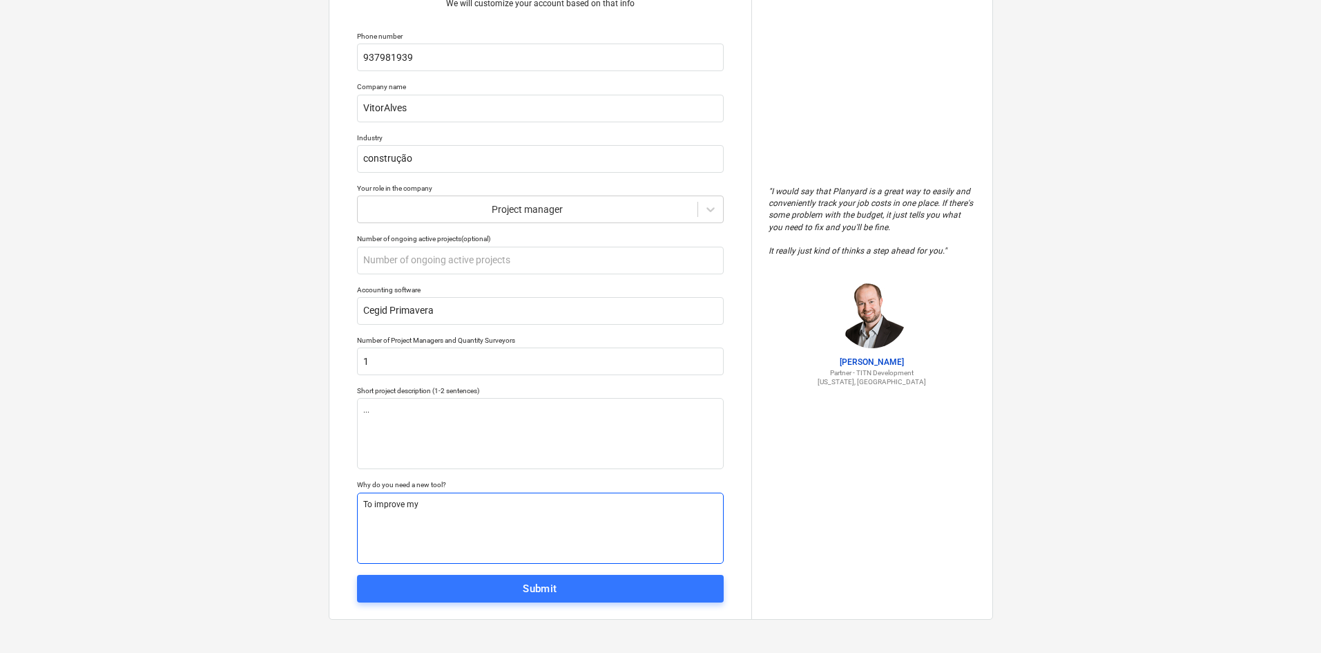
type textarea "To improve my"
type textarea "x"
type textarea "To improve my"
type textarea "x"
type textarea "To improve m"
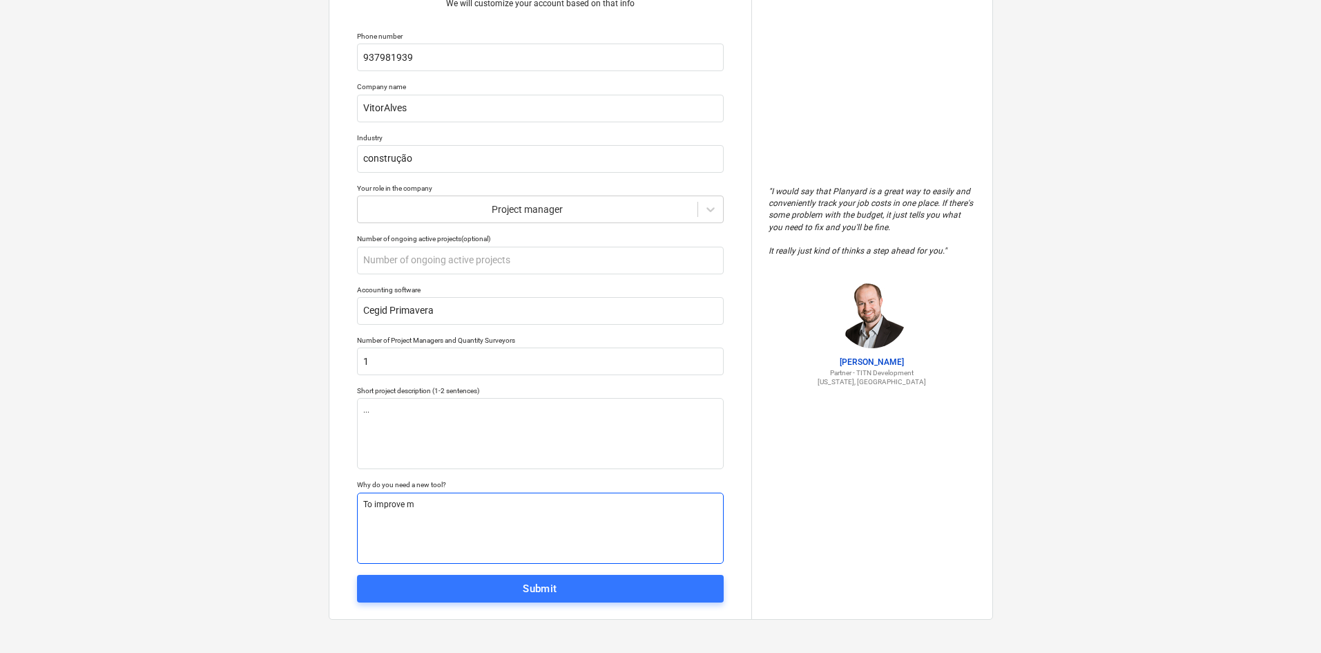
type textarea "x"
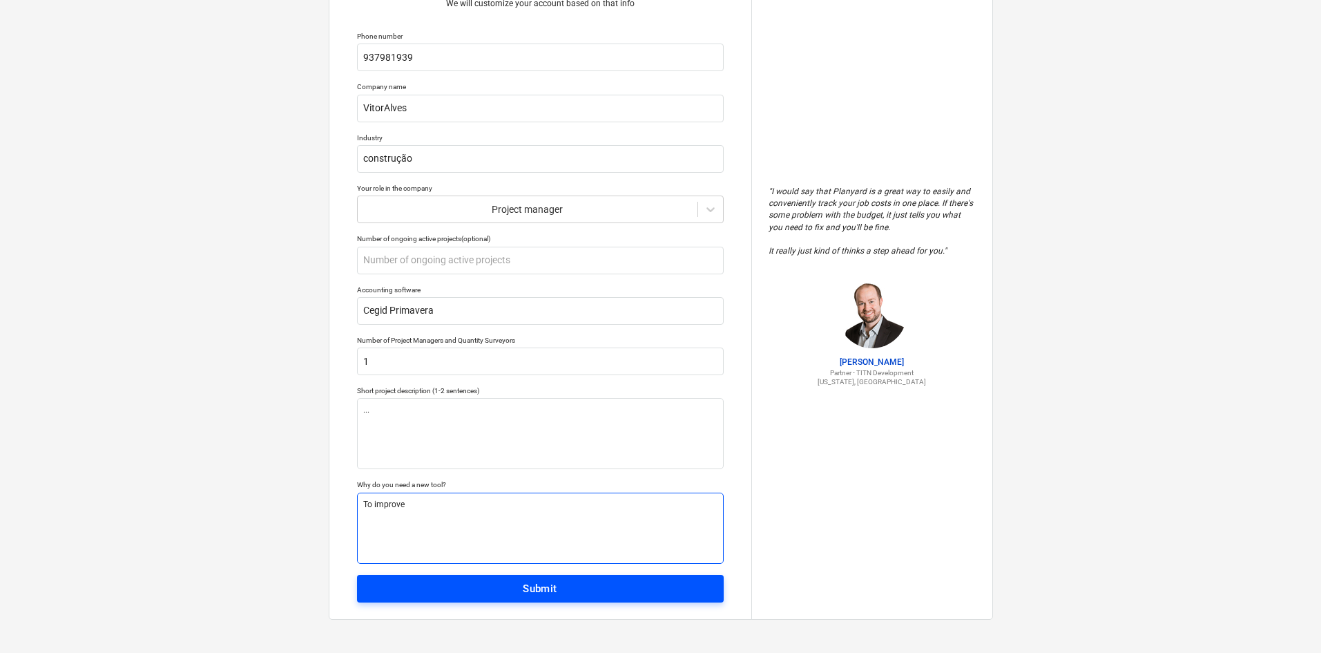
type textarea "To improve"
click at [555, 577] on button "Submit" at bounding box center [540, 589] width 367 height 28
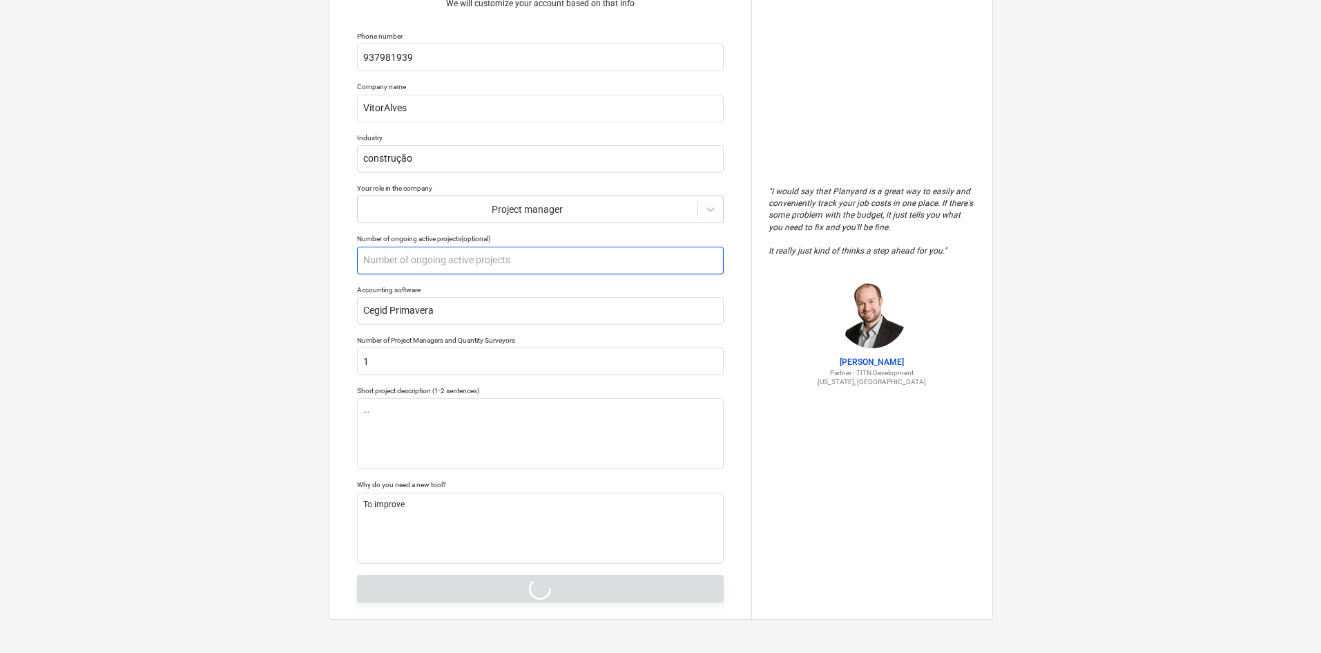
type textarea "x"
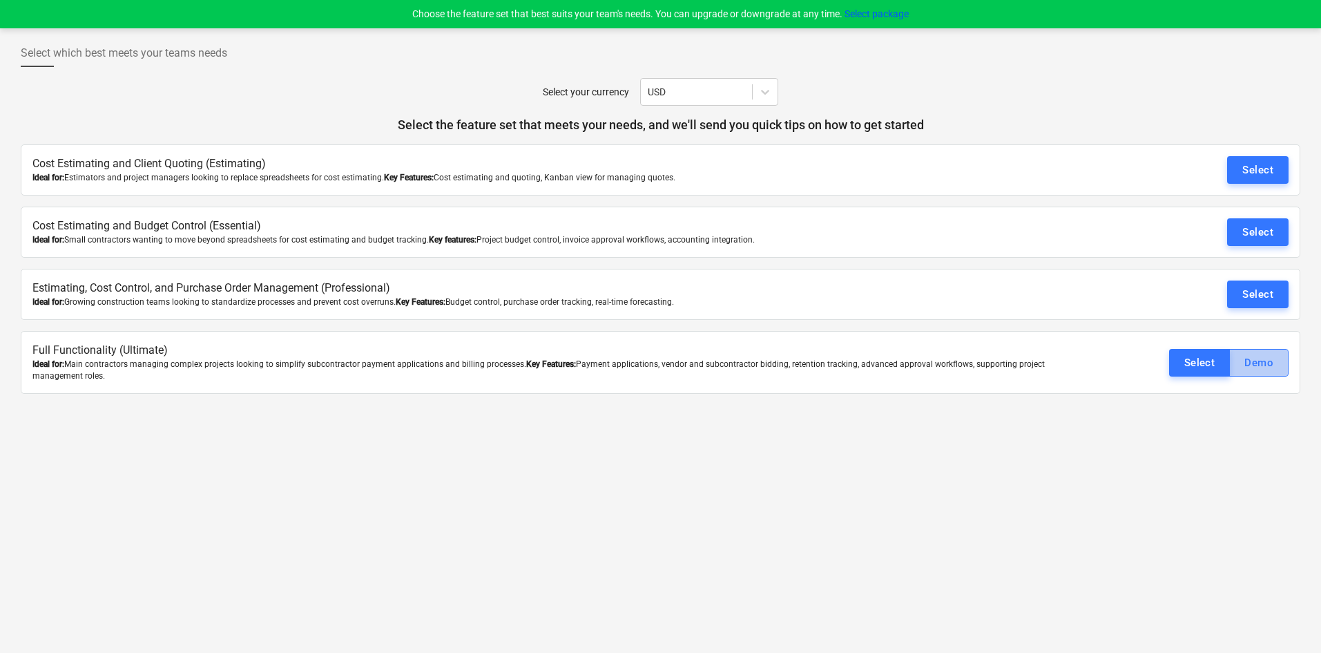
click at [1283, 365] on button "Demo" at bounding box center [1259, 363] width 59 height 28
click at [764, 85] on icon at bounding box center [768, 92] width 14 height 14
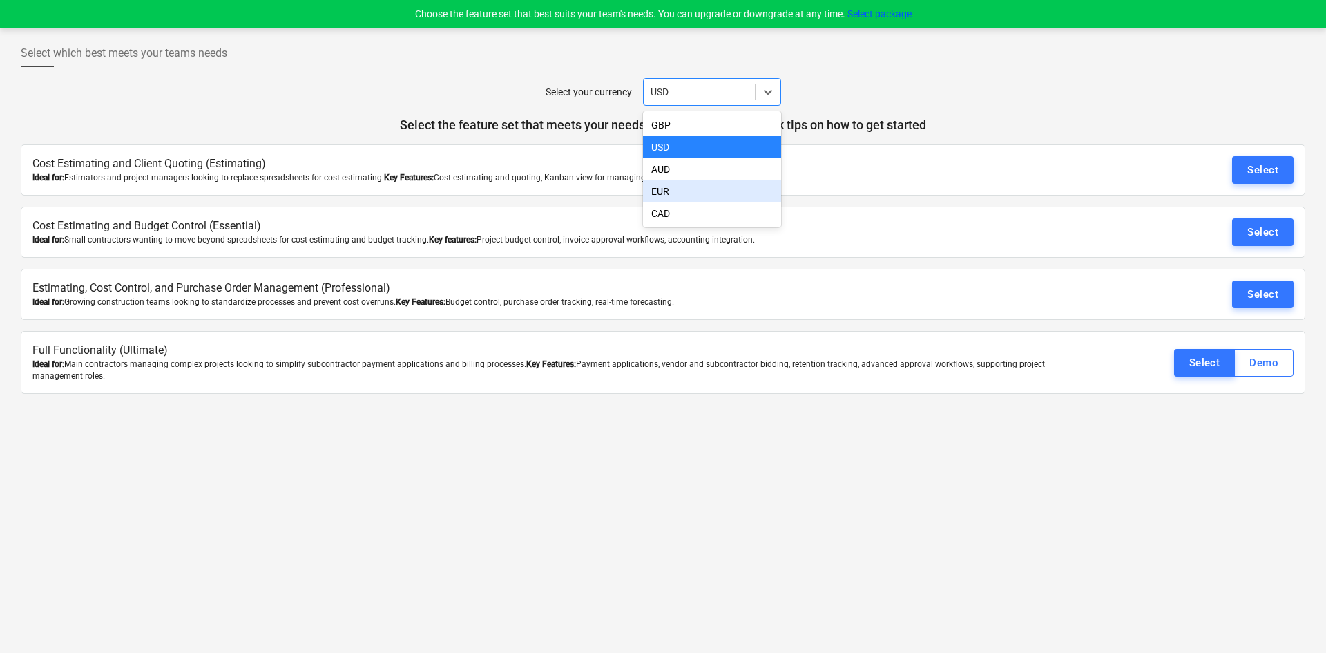
click at [710, 196] on div "EUR" at bounding box center [712, 191] width 138 height 22
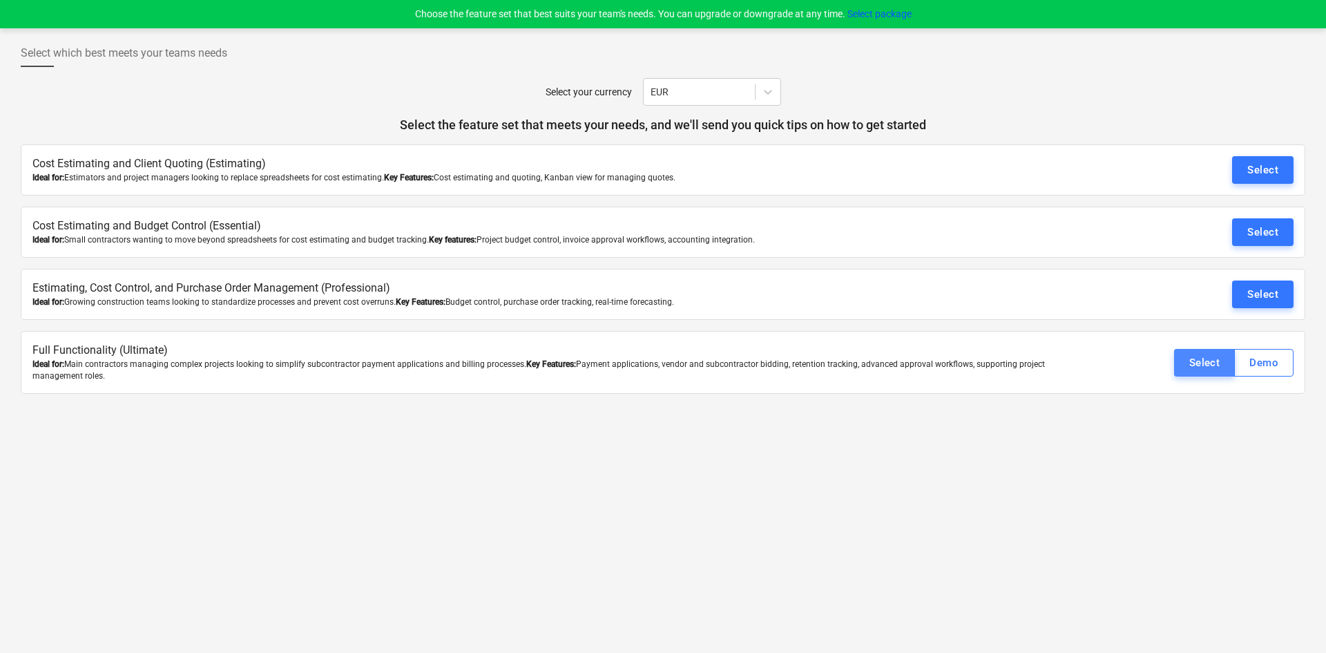
click at [1204, 365] on div "Select" at bounding box center [1204, 363] width 31 height 18
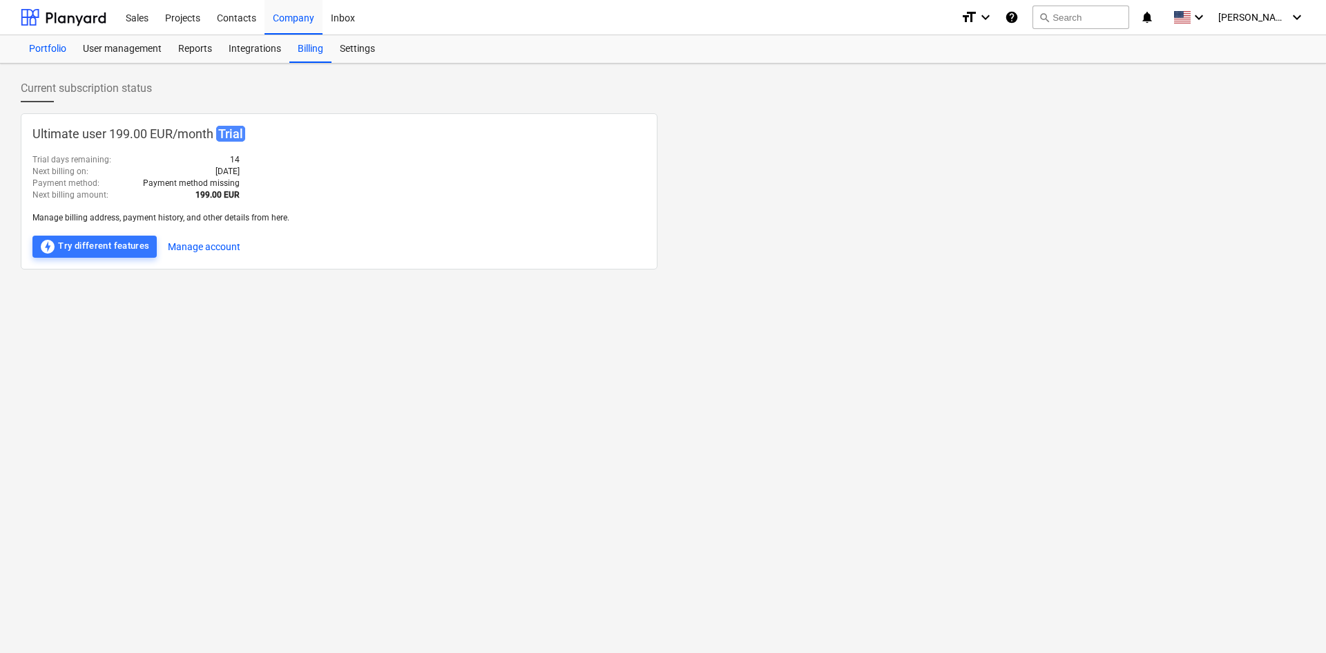
click at [60, 54] on div "Portfolio" at bounding box center [48, 49] width 54 height 28
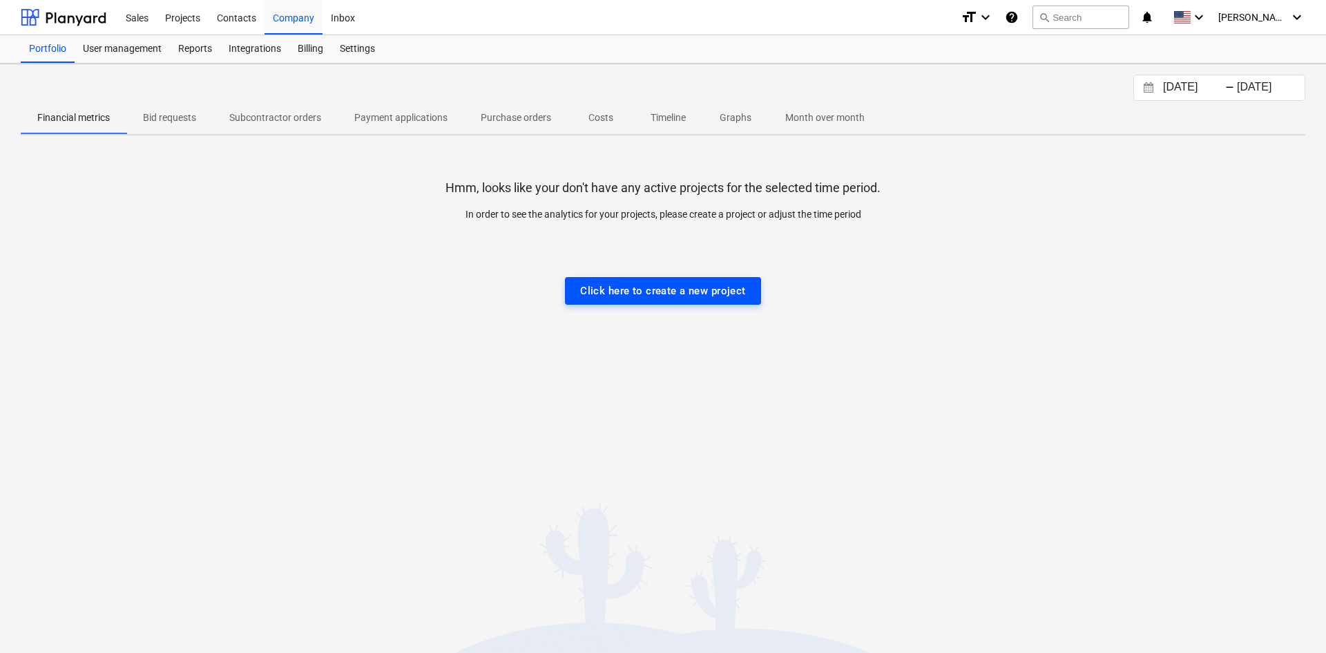
click at [671, 293] on div "Click here to create a new project" at bounding box center [663, 291] width 166 height 18
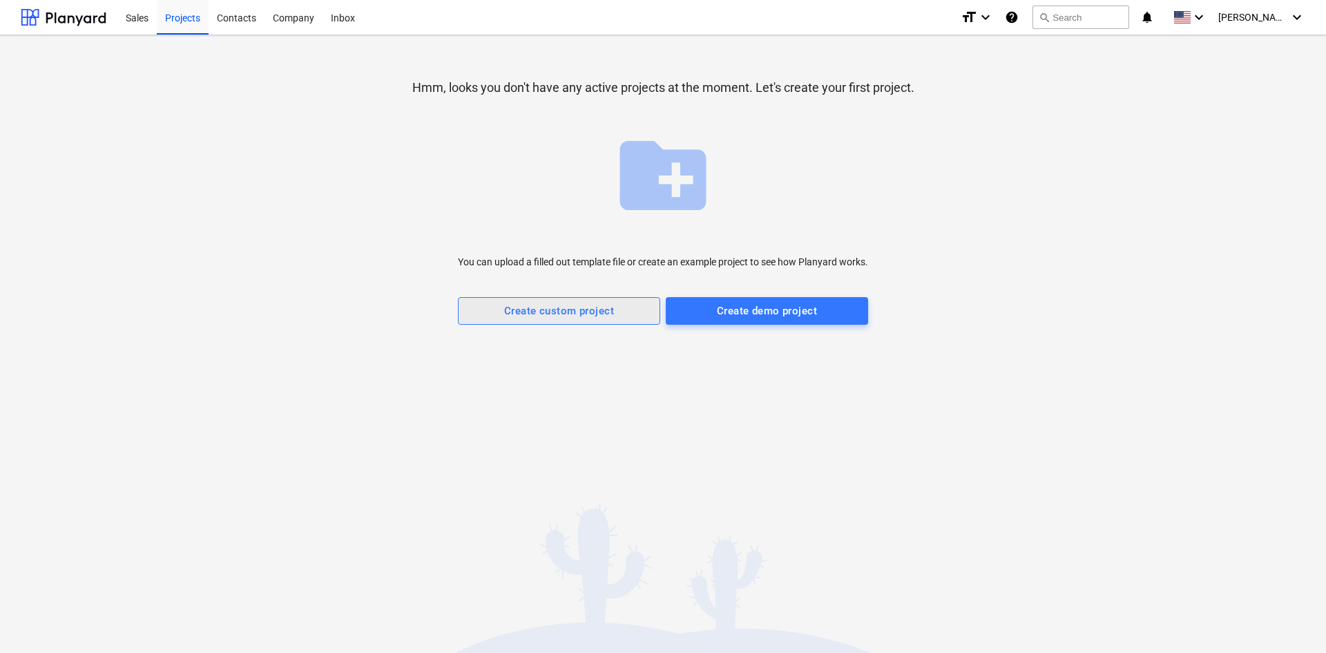
click at [598, 319] on div "Create custom project" at bounding box center [559, 311] width 110 height 18
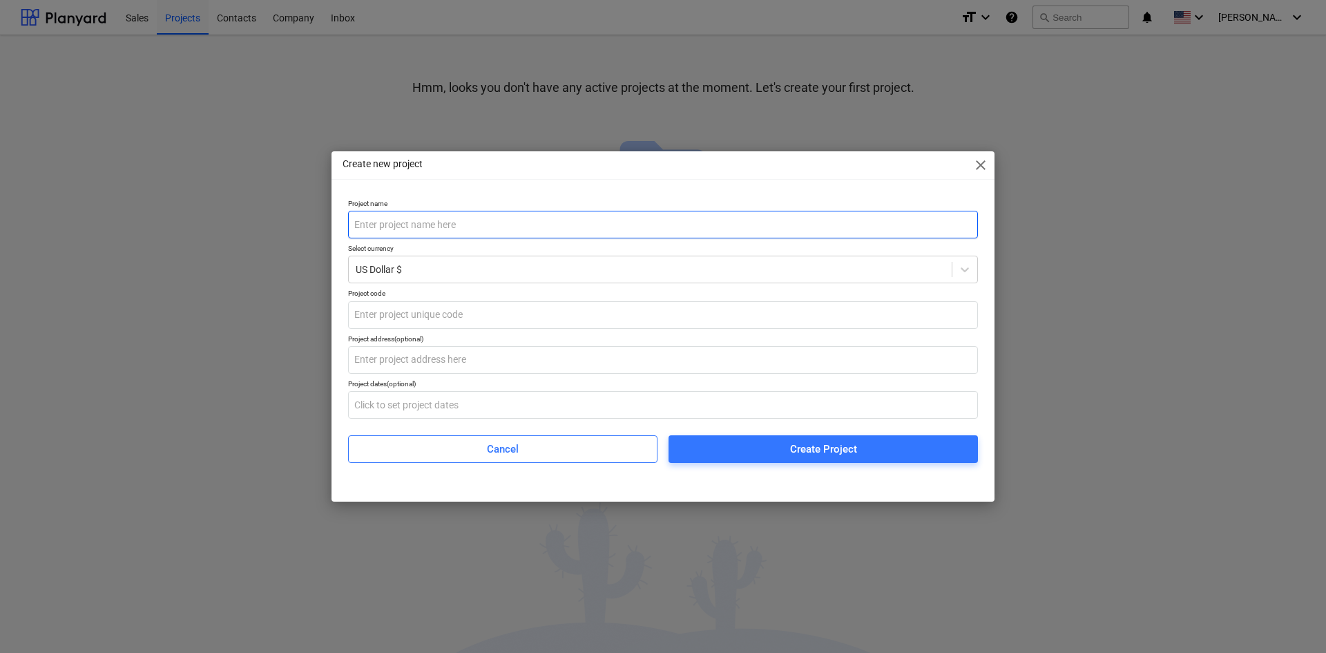
click at [600, 236] on input "text" at bounding box center [663, 225] width 630 height 28
type input "Obra XPTO"
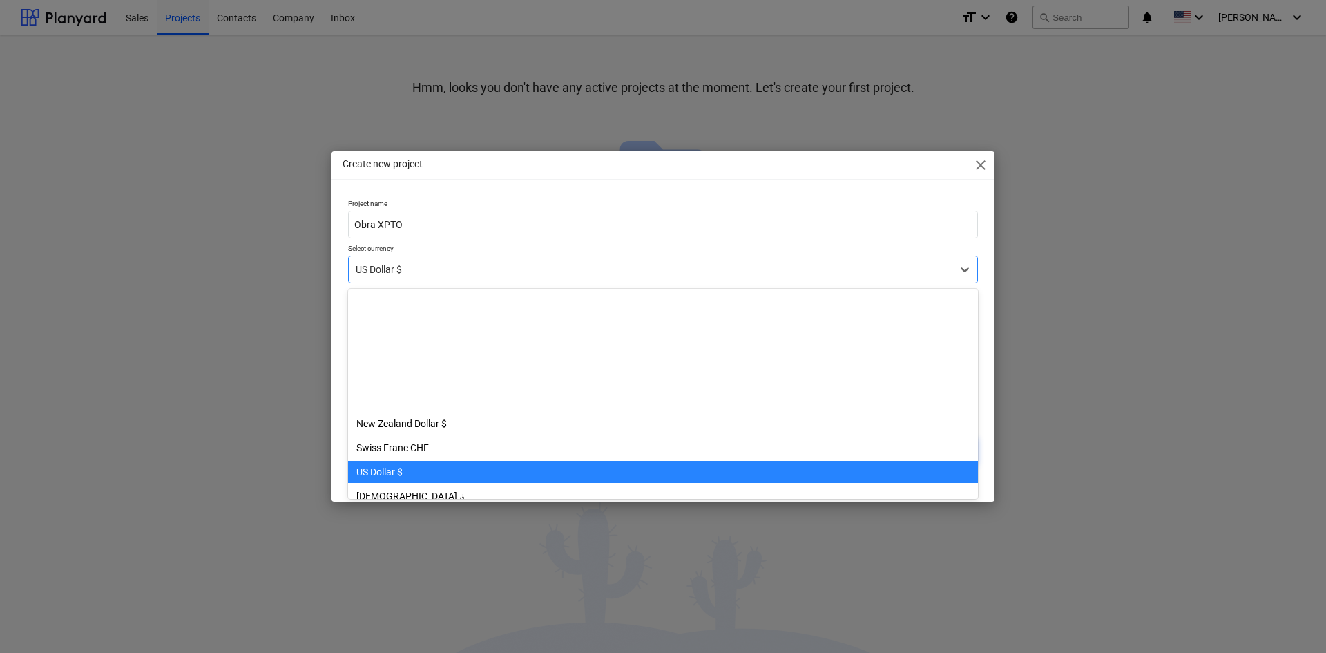
click at [463, 278] on div "US Dollar $" at bounding box center [650, 269] width 603 height 19
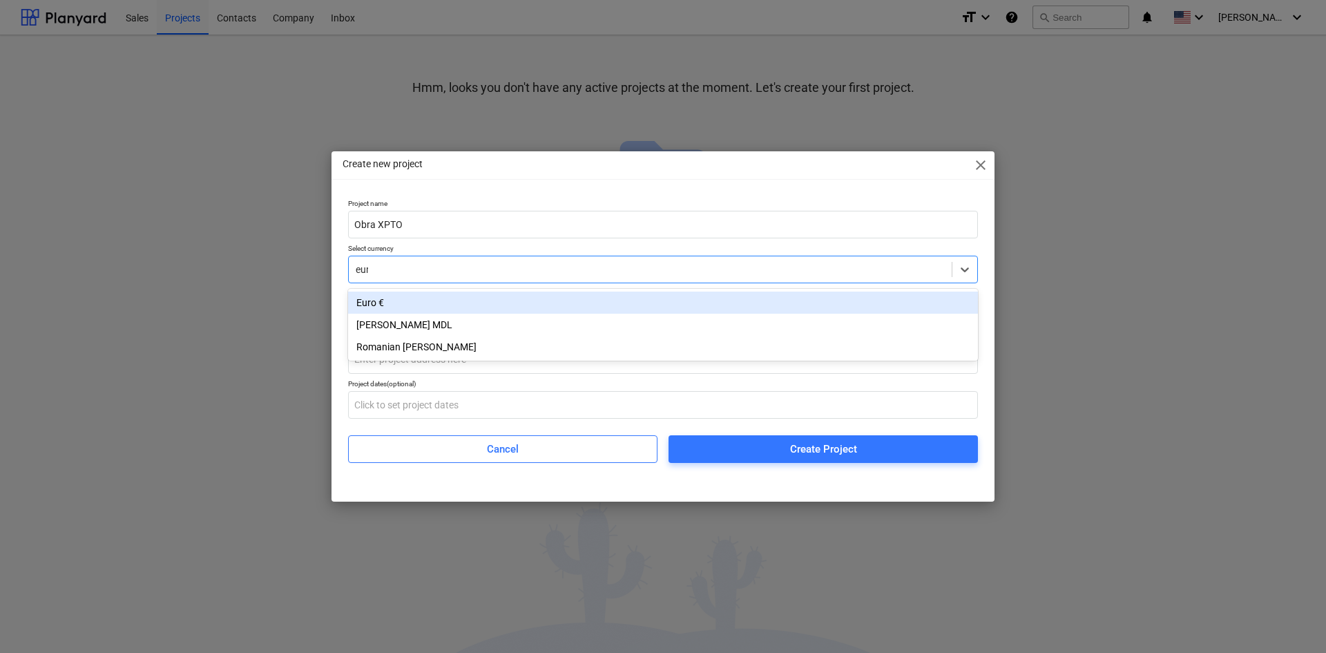
type input "euro"
click at [454, 306] on div "Euro €" at bounding box center [663, 302] width 630 height 22
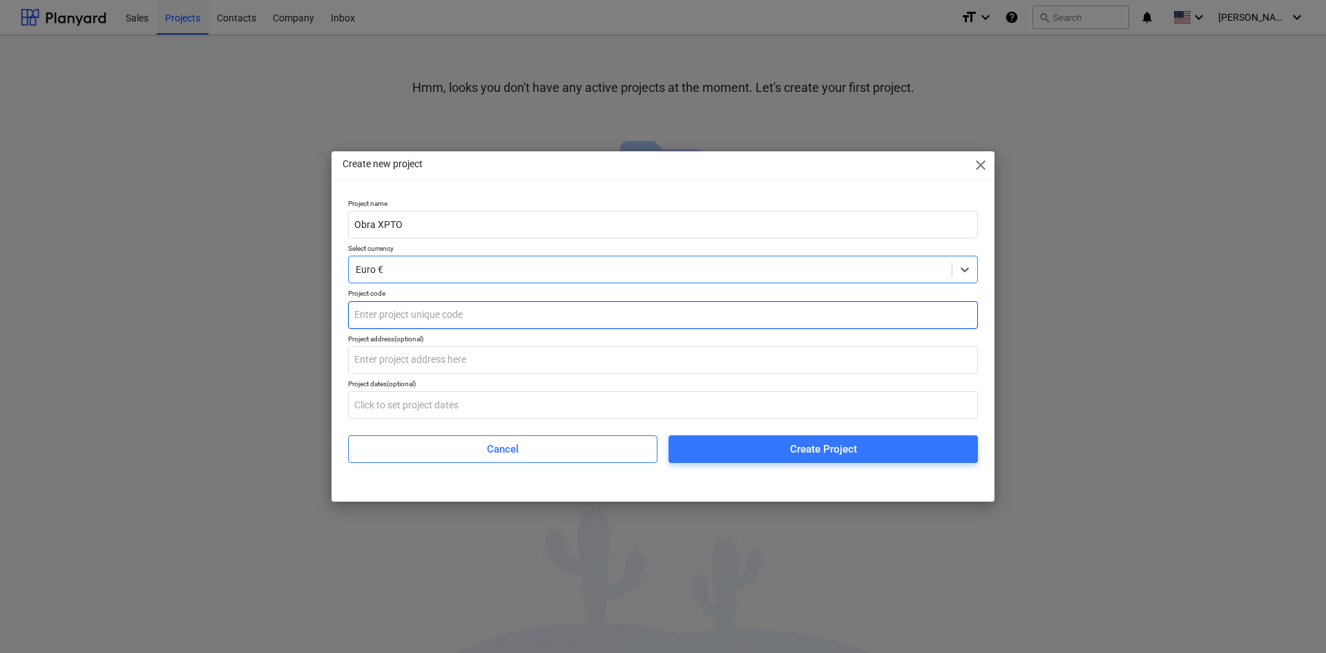
click at [455, 320] on input "text" at bounding box center [663, 315] width 630 height 28
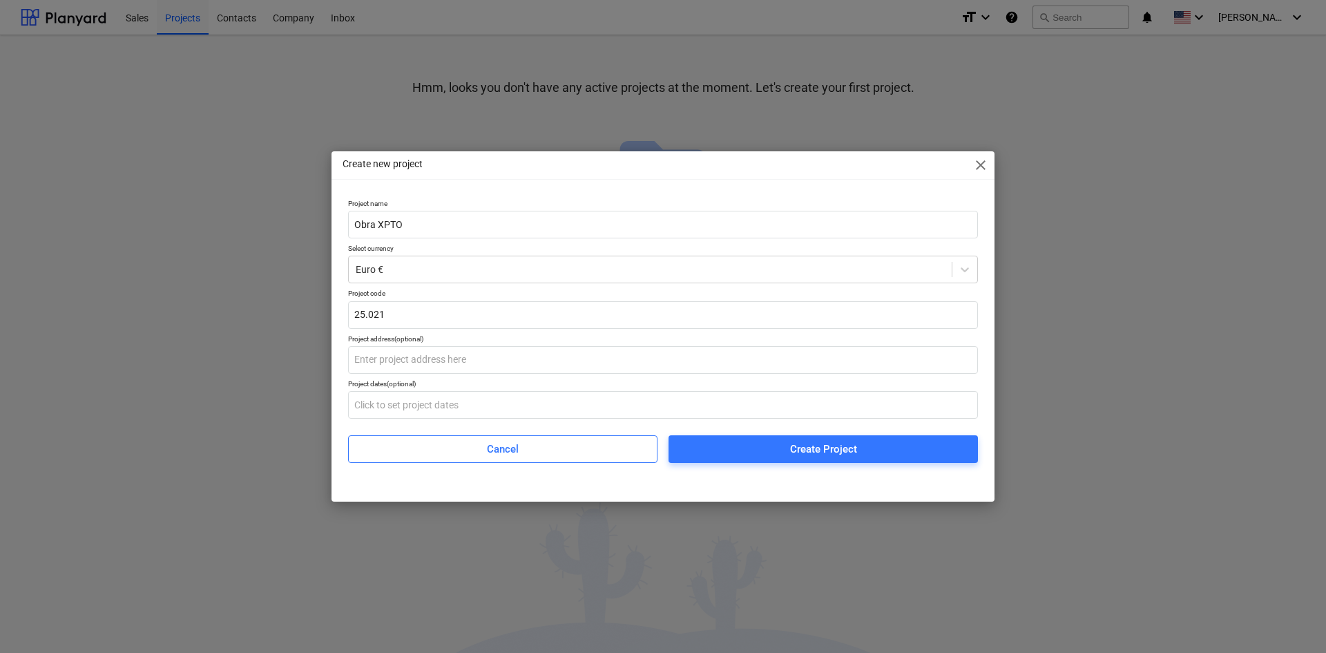
click at [437, 344] on p "Project address (optional)" at bounding box center [663, 340] width 630 height 12
drag, startPoint x: 437, startPoint y: 345, endPoint x: 437, endPoint y: 355, distance: 9.7
click at [437, 350] on input "text" at bounding box center [663, 360] width 630 height 28
click at [437, 359] on input "text" at bounding box center [663, 360] width 630 height 28
click at [445, 399] on input "text" at bounding box center [663, 405] width 630 height 28
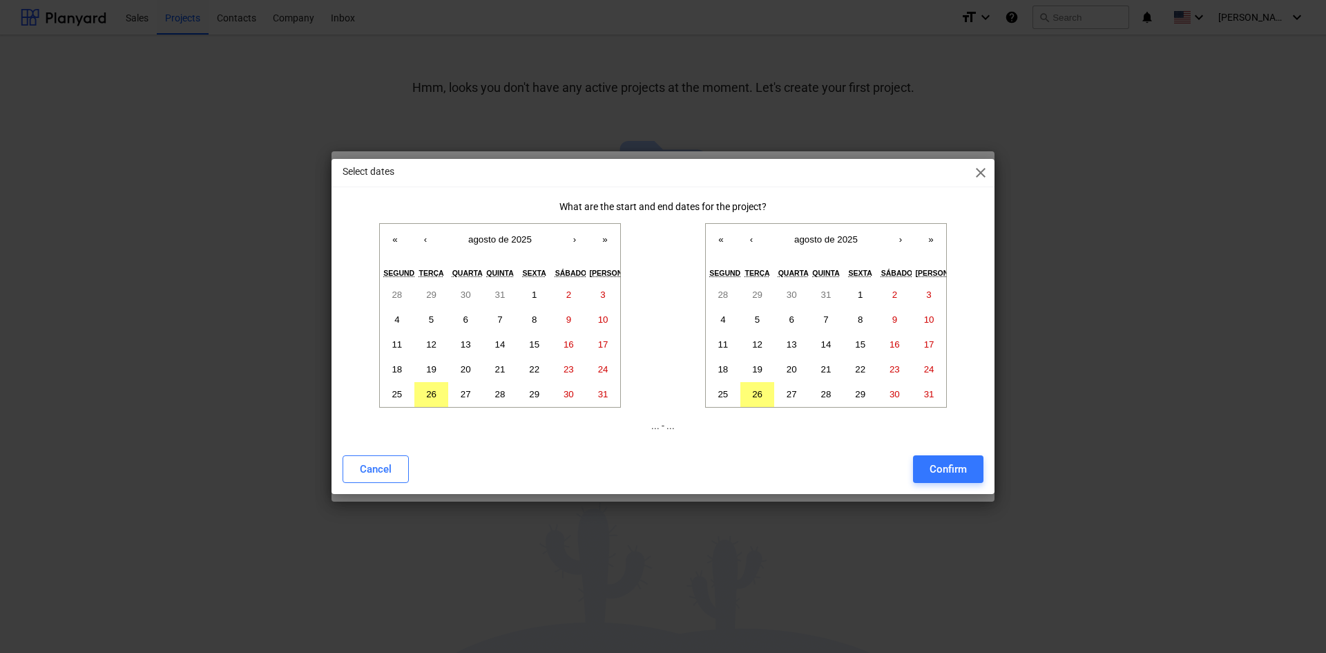
click at [991, 164] on div "Select dates close" at bounding box center [663, 173] width 663 height 28
click at [984, 165] on span "close" at bounding box center [981, 172] width 17 height 17
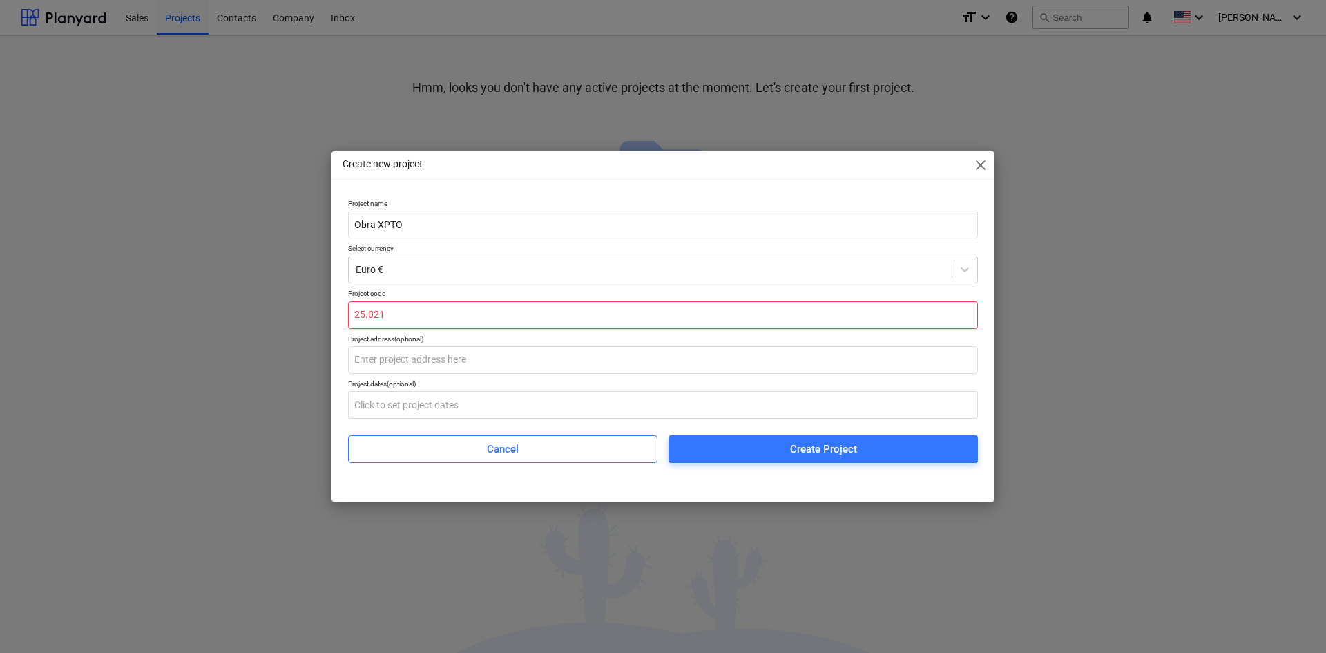
click at [404, 318] on input "25.021" at bounding box center [663, 315] width 630 height 28
click at [416, 319] on input "25.021" at bounding box center [663, 315] width 630 height 28
click at [370, 317] on input "25.021" at bounding box center [663, 315] width 630 height 28
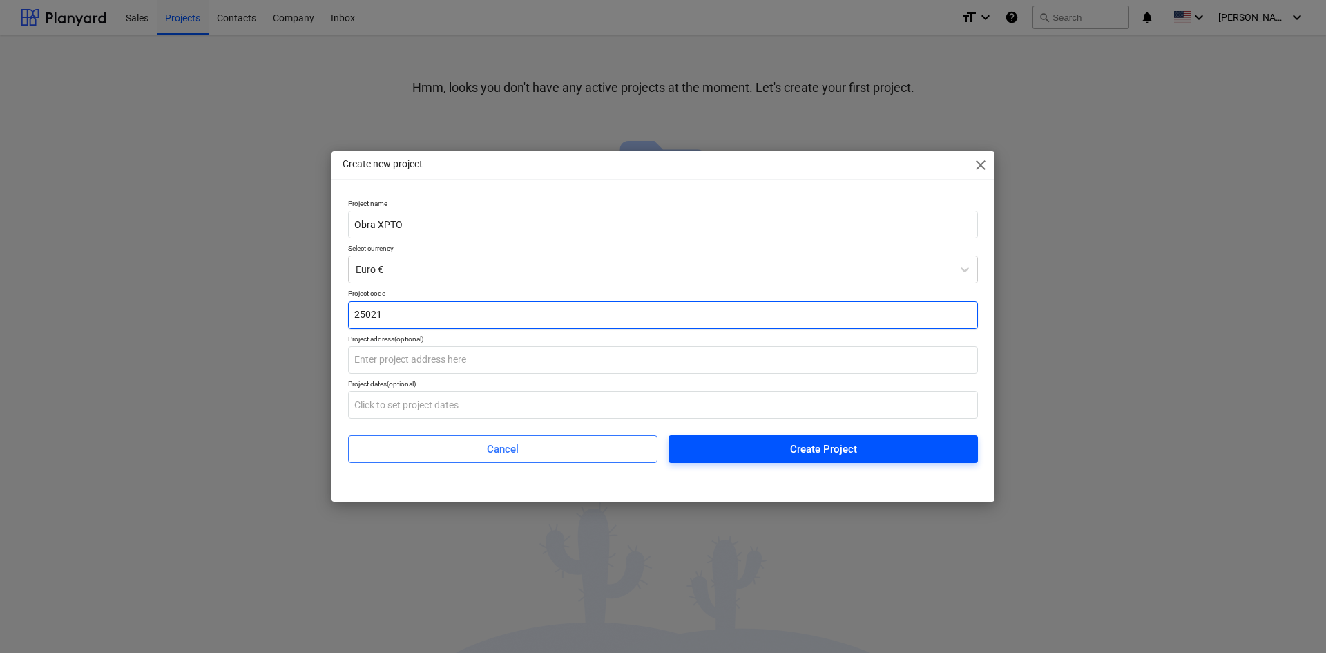
type input "25021"
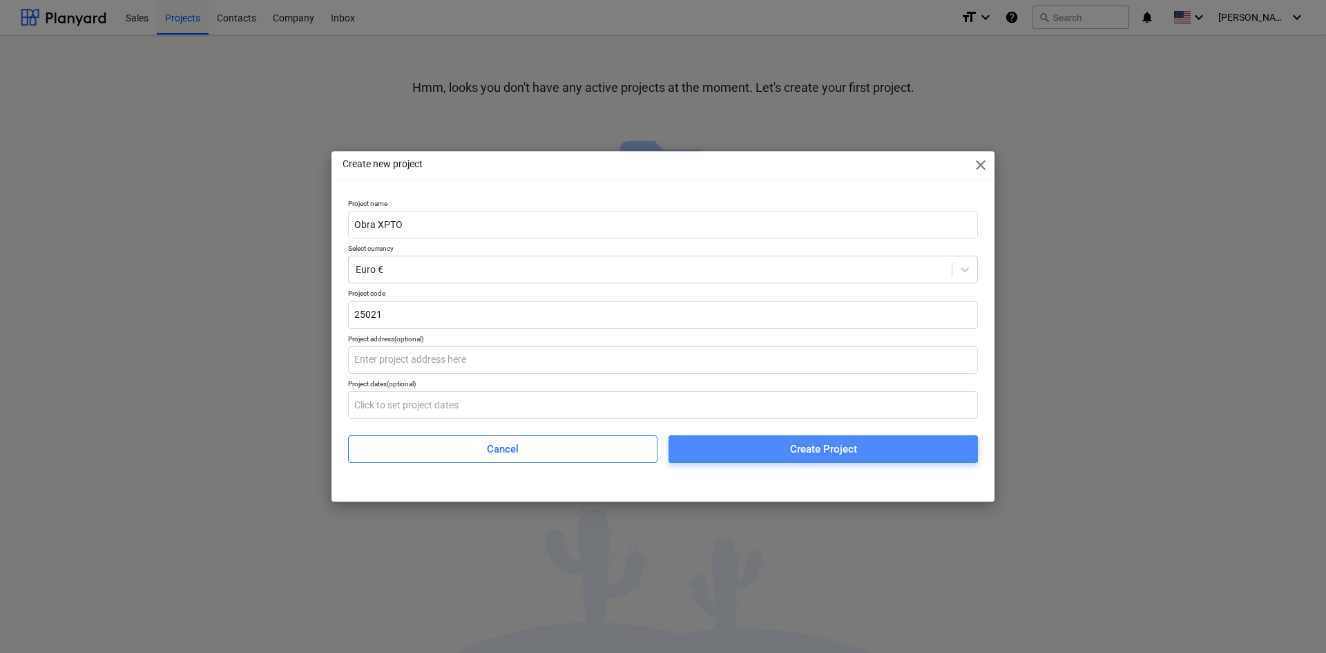
click at [787, 454] on span "Create Project" at bounding box center [823, 449] width 276 height 18
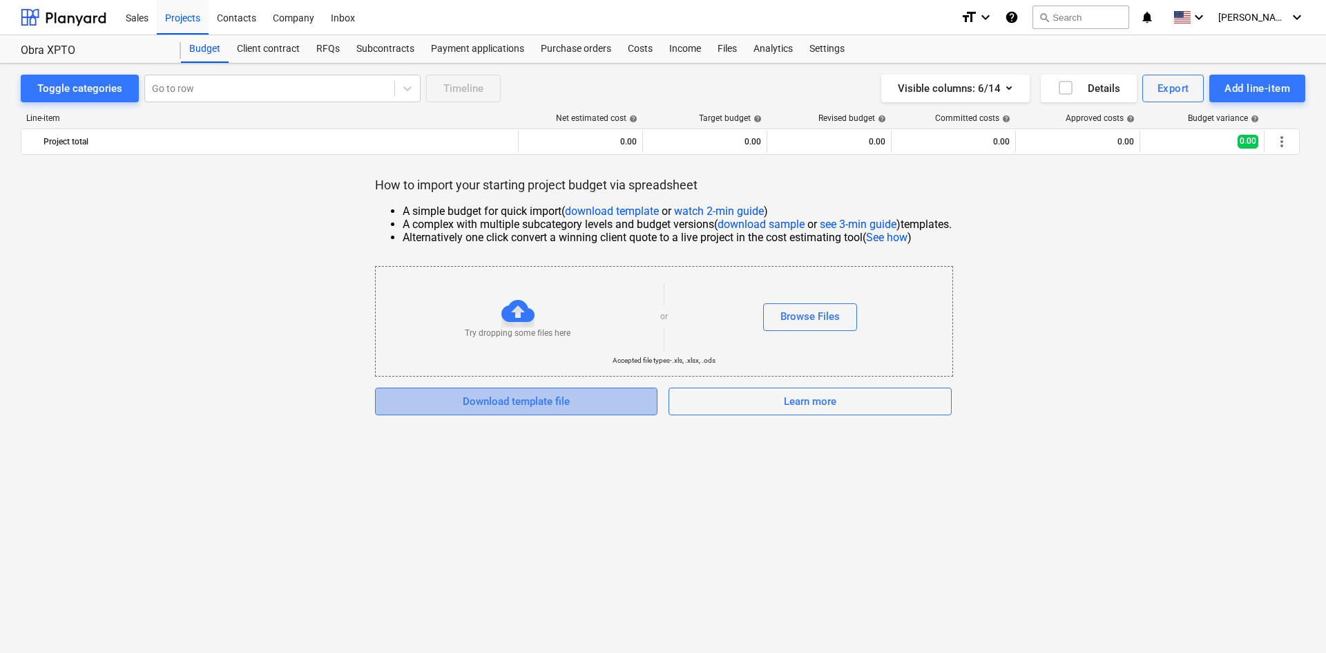
click at [563, 404] on div "Download template file" at bounding box center [516, 401] width 107 height 18
click at [262, 44] on div "Client contract" at bounding box center [268, 49] width 79 height 28
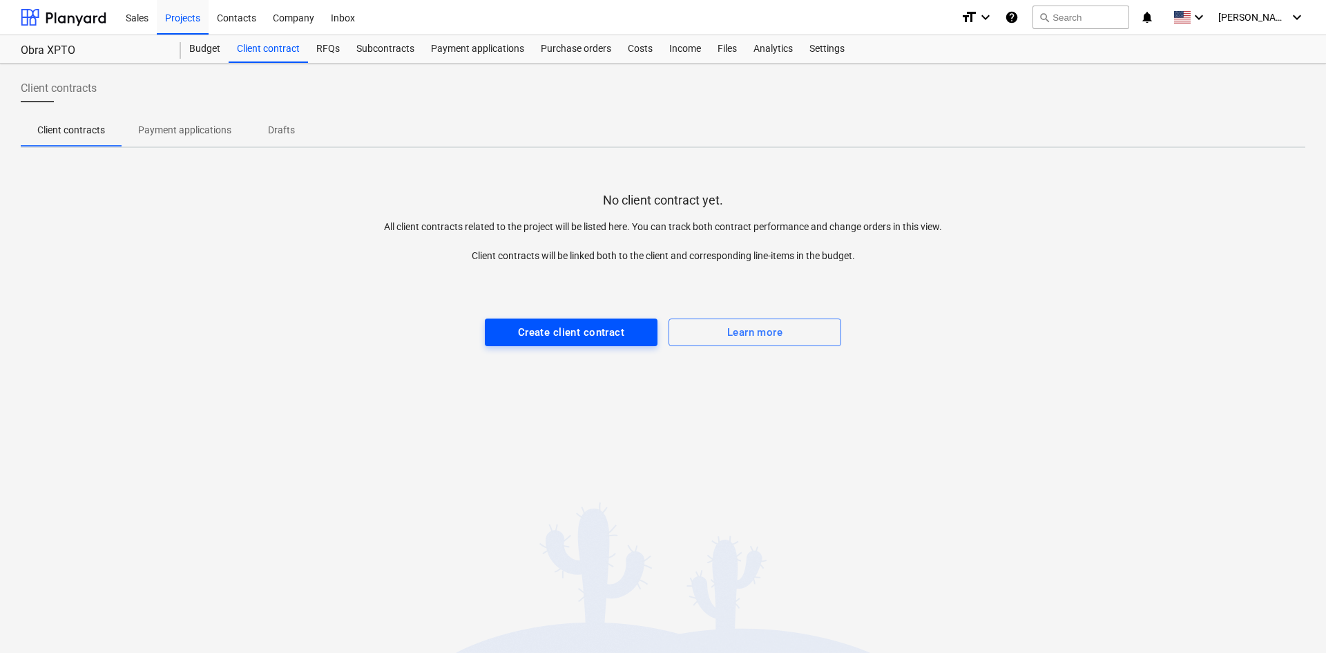
click at [586, 330] on div "Create client contract" at bounding box center [571, 332] width 106 height 18
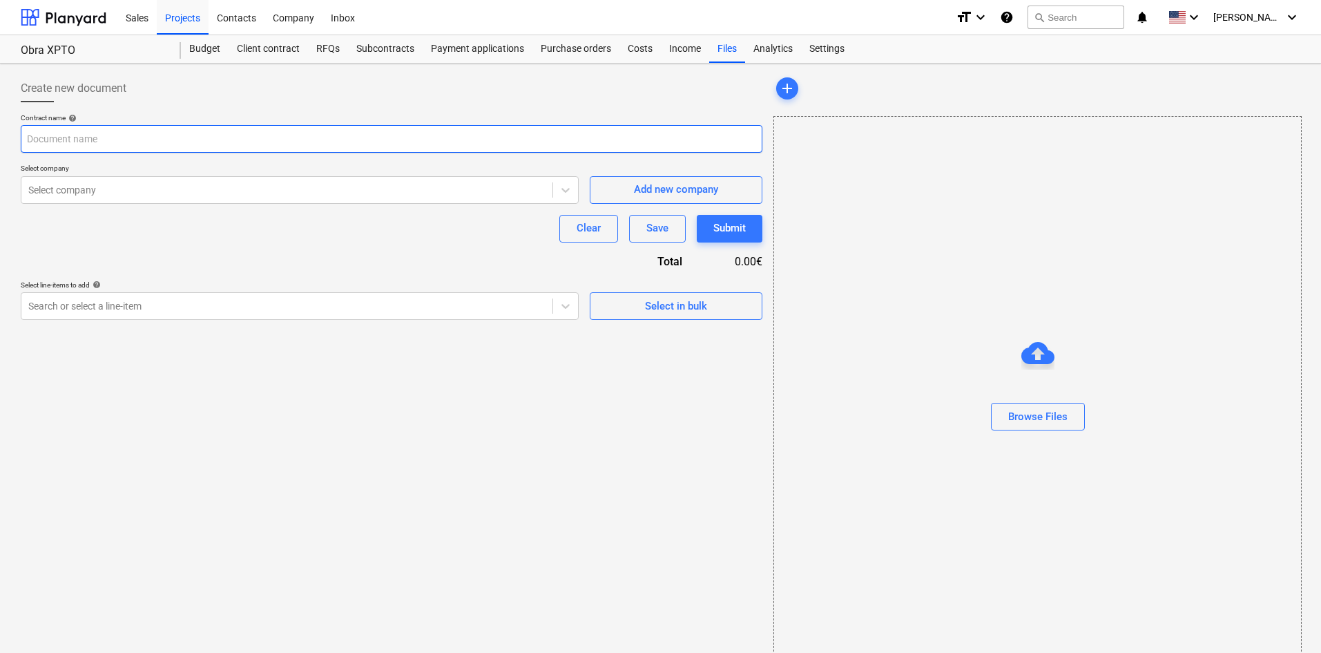
click at [280, 141] on input "text" at bounding box center [392, 139] width 742 height 28
type input "Contrato"
click at [128, 189] on div at bounding box center [286, 190] width 517 height 14
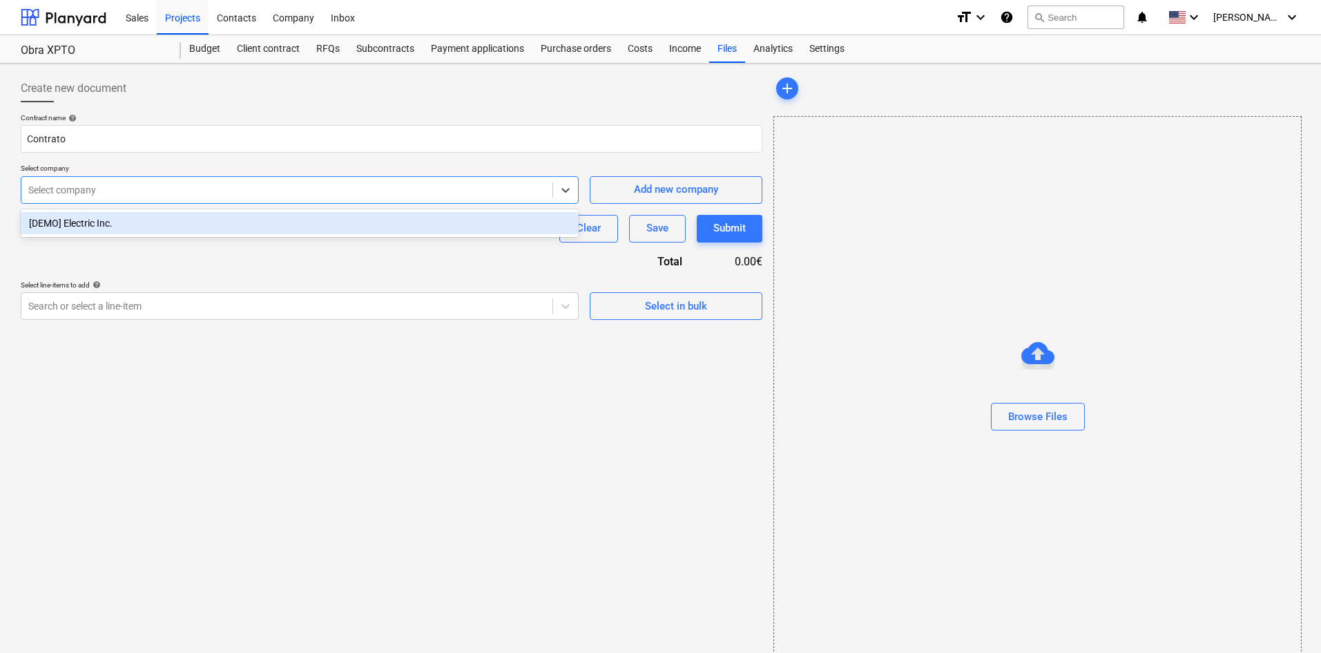
click at [212, 229] on div "[DEMO] Electric Inc." at bounding box center [300, 223] width 558 height 22
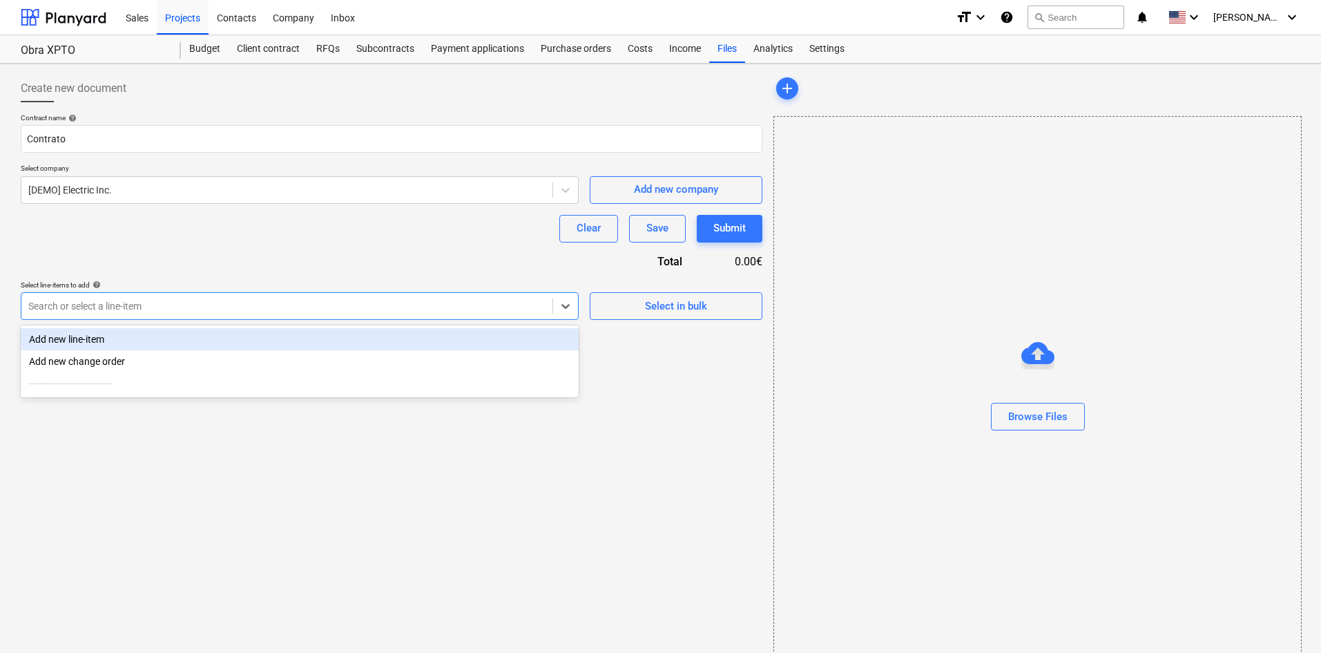
click at [198, 305] on div at bounding box center [286, 306] width 517 height 14
click at [255, 338] on div "Add new line-item" at bounding box center [300, 339] width 558 height 22
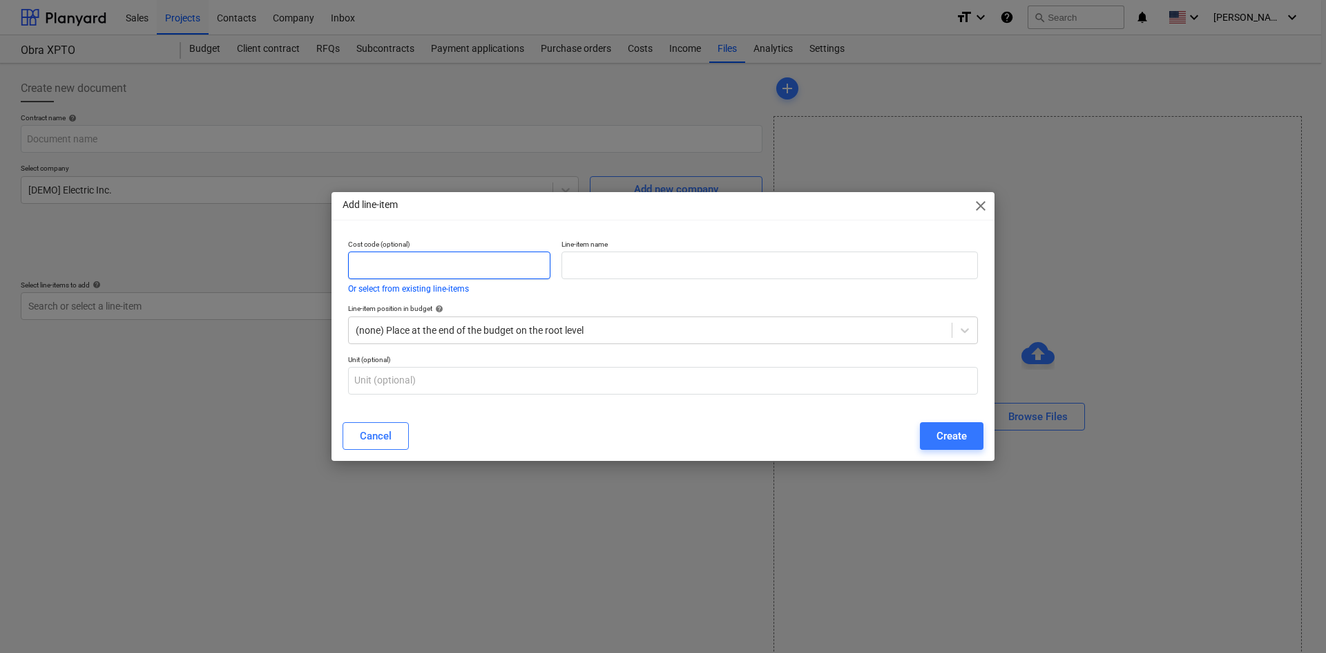
click at [490, 260] on input "text" at bounding box center [449, 265] width 202 height 28
click at [956, 432] on div "Create" at bounding box center [952, 436] width 30 height 18
click at [872, 264] on input "text" at bounding box center [770, 265] width 417 height 28
click at [986, 206] on span "close" at bounding box center [981, 206] width 17 height 17
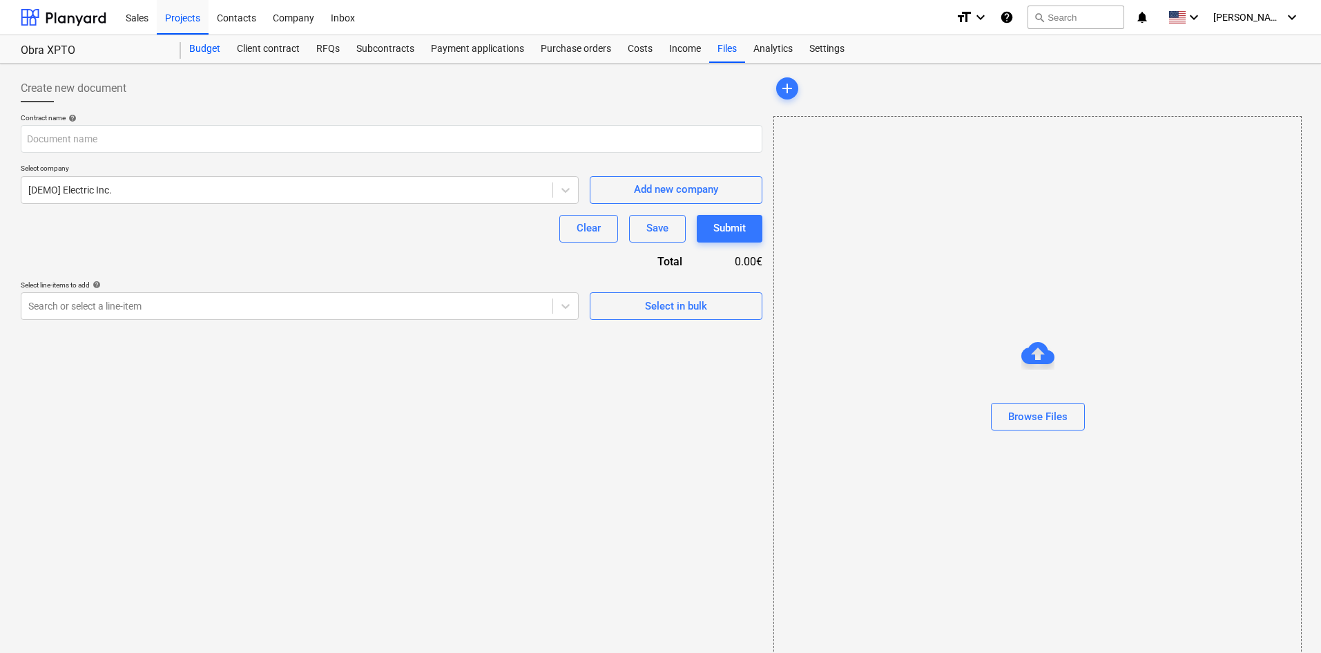
click at [207, 49] on div "Budget" at bounding box center [205, 49] width 48 height 28
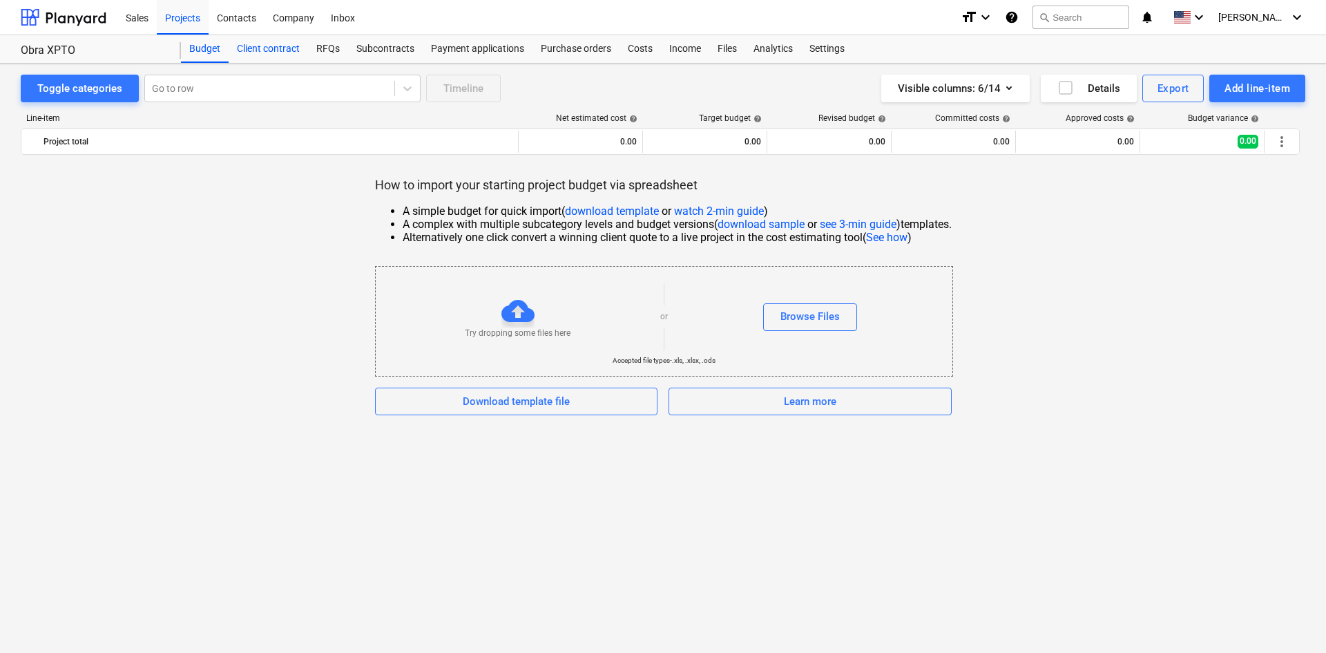
click at [258, 44] on div "Client contract" at bounding box center [268, 49] width 79 height 28
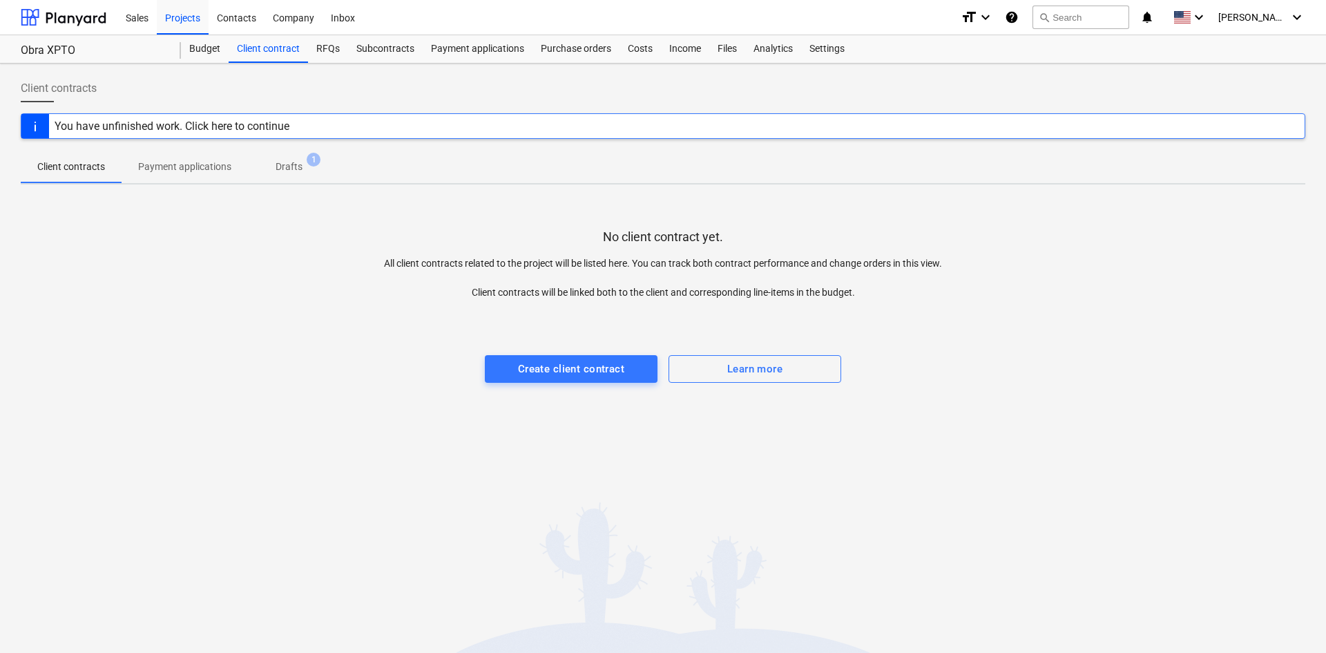
click at [211, 164] on p "Payment applications" at bounding box center [184, 167] width 93 height 15
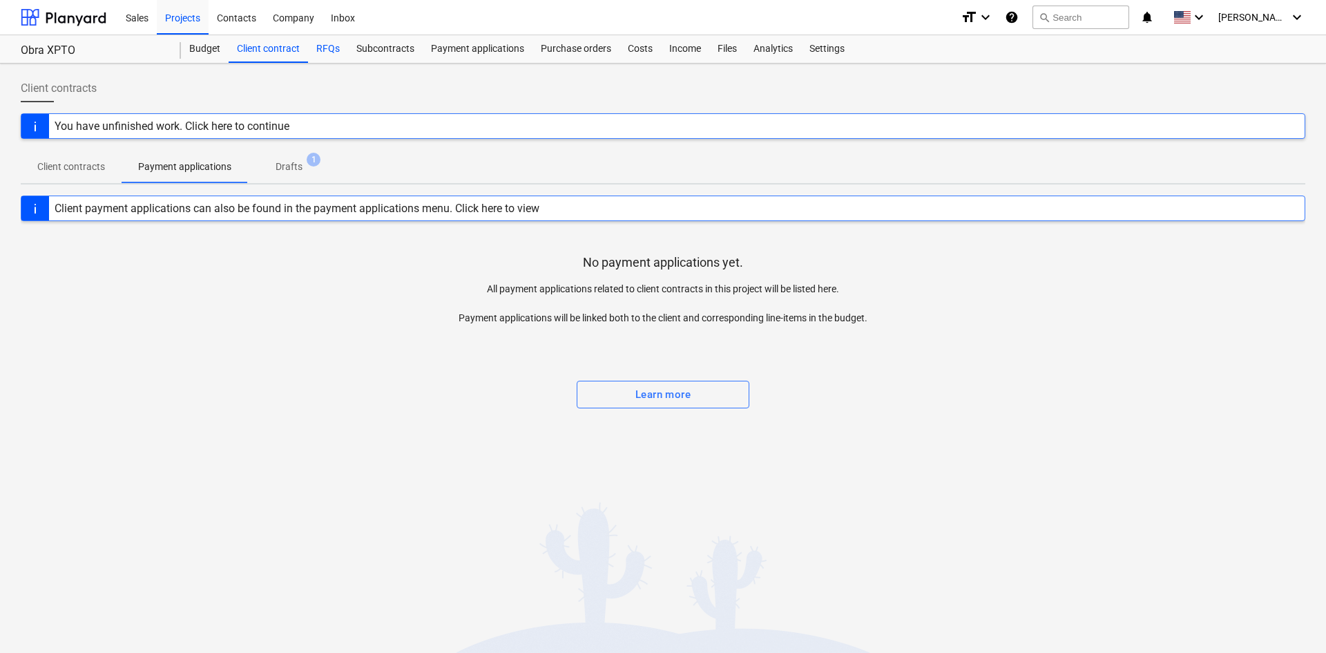
click at [325, 50] on div "RFQs" at bounding box center [328, 49] width 40 height 28
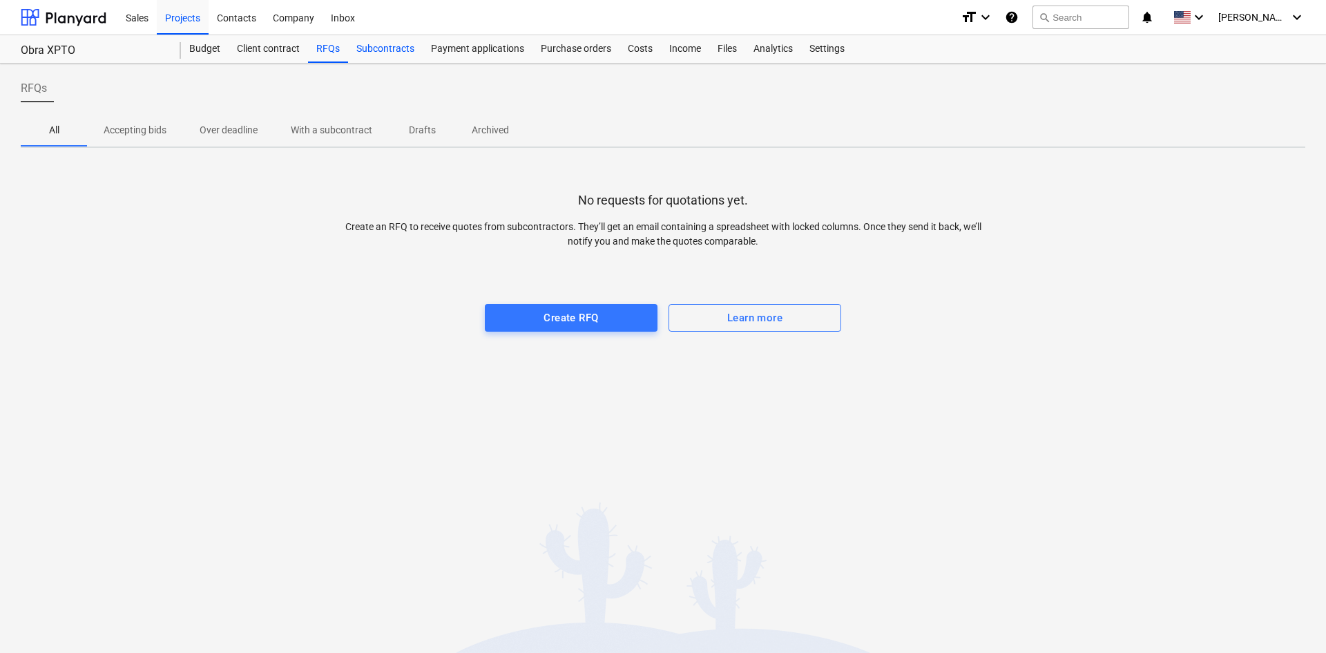
click at [388, 45] on div "Subcontracts" at bounding box center [385, 49] width 75 height 28
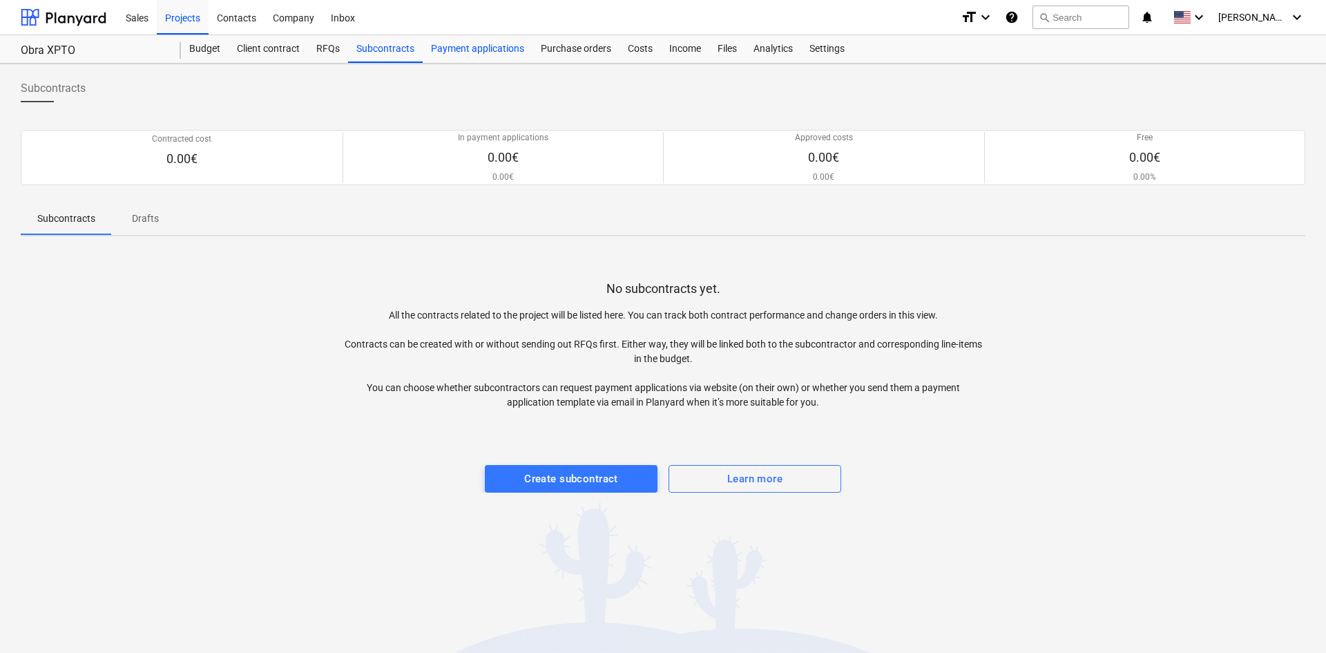
click at [467, 58] on div "Payment applications" at bounding box center [478, 49] width 110 height 28
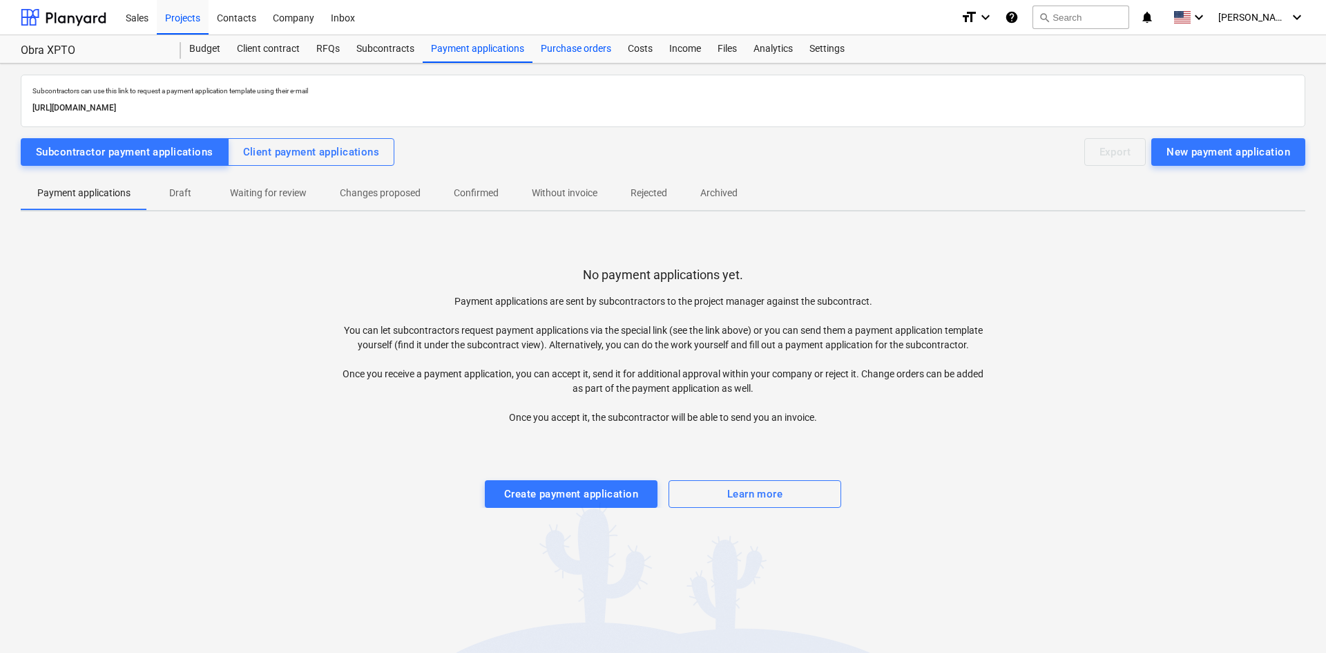
click at [584, 44] on div "Purchase orders" at bounding box center [576, 49] width 87 height 28
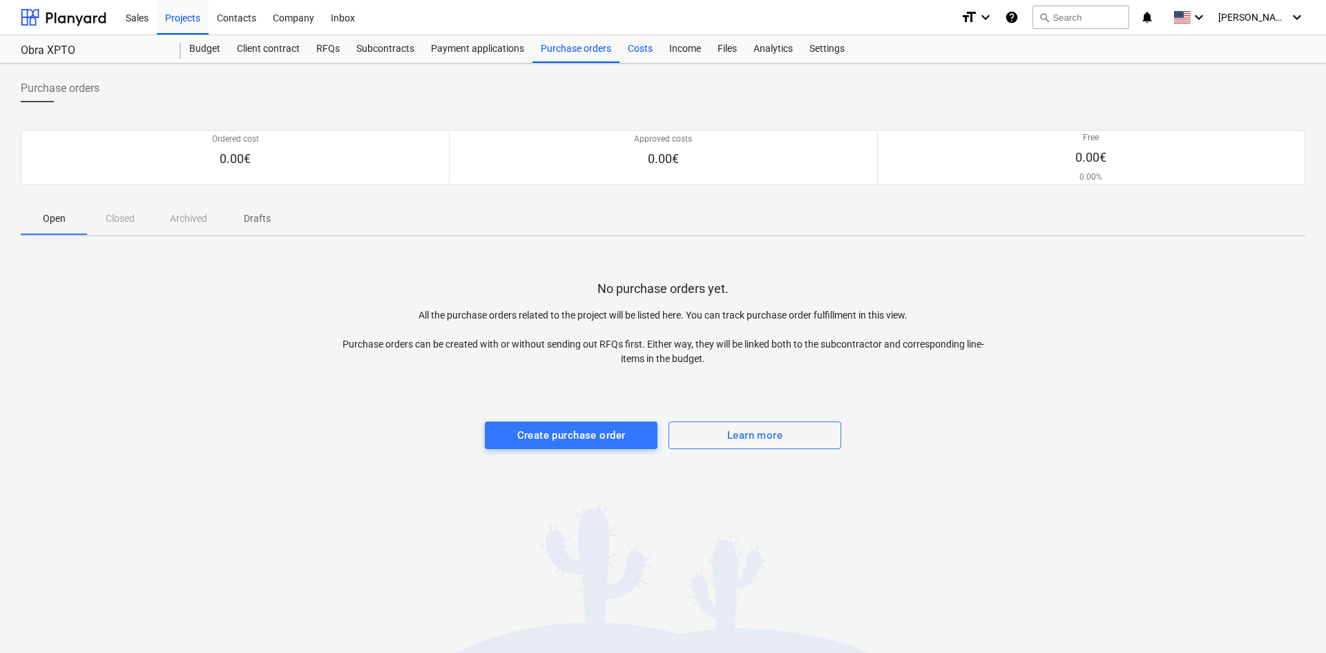
click at [629, 58] on div "Costs" at bounding box center [640, 49] width 41 height 28
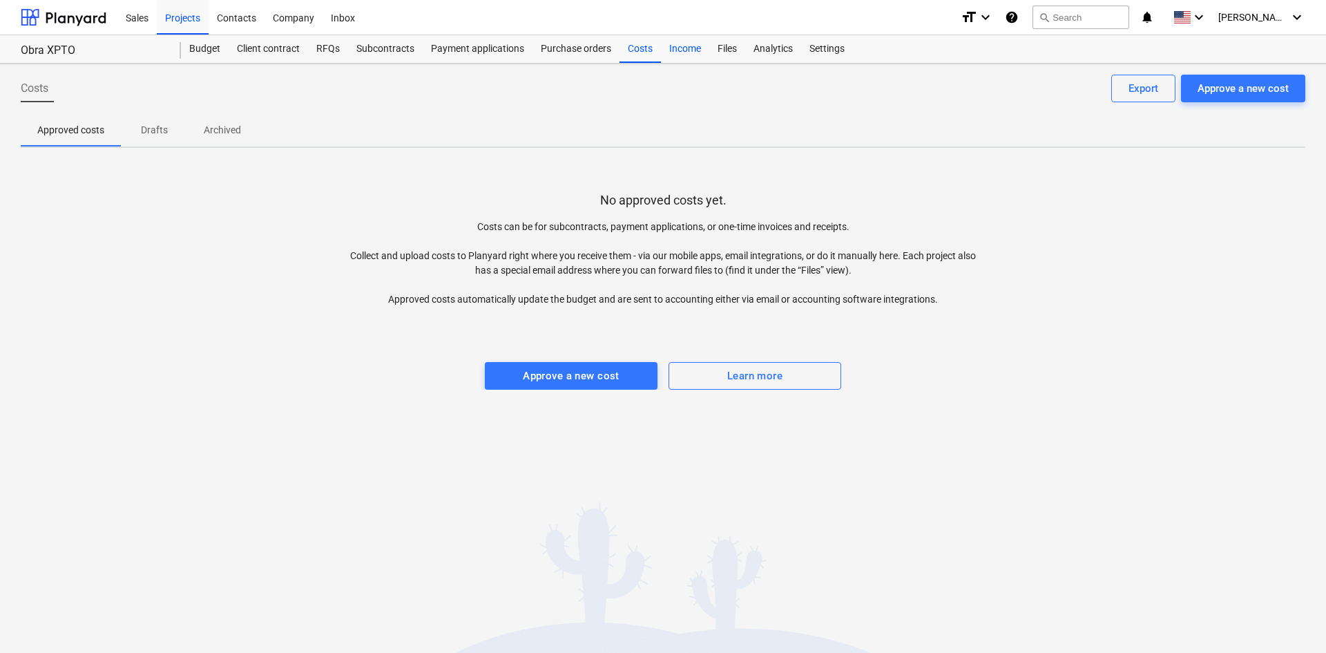
click at [695, 57] on div "Income" at bounding box center [685, 49] width 48 height 28
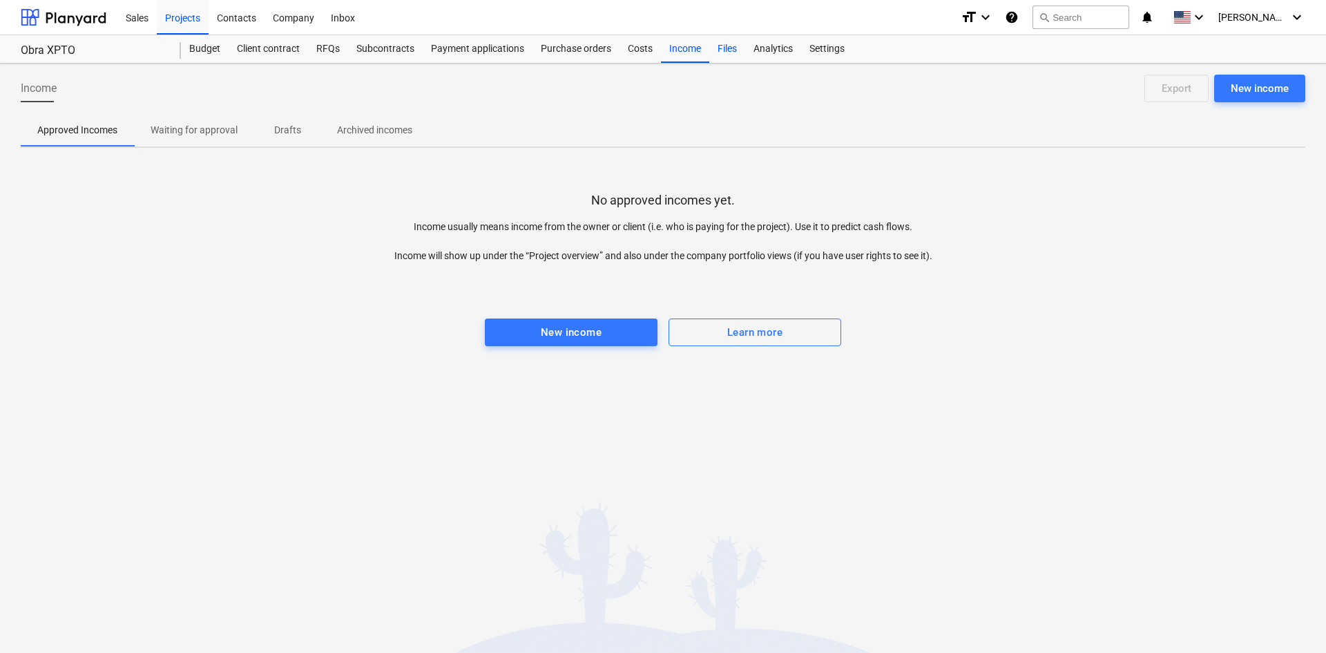
click at [727, 54] on div "Files" at bounding box center [727, 49] width 36 height 28
